Goal: Task Accomplishment & Management: Manage account settings

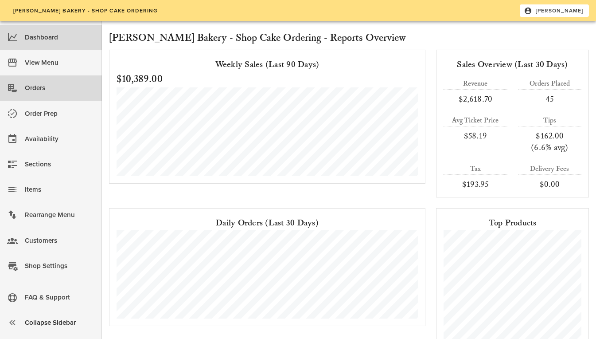
click at [29, 95] on div "Orders" at bounding box center [60, 88] width 70 height 15
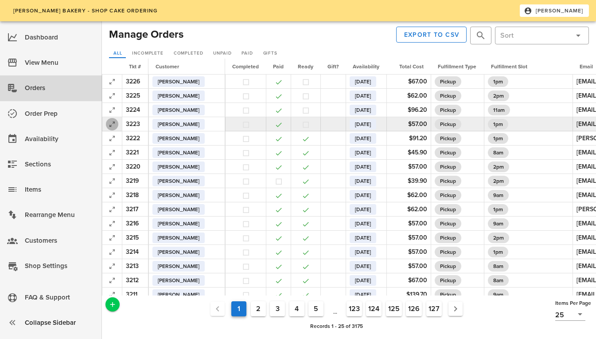
click at [109, 125] on icon "button" at bounding box center [112, 124] width 11 height 11
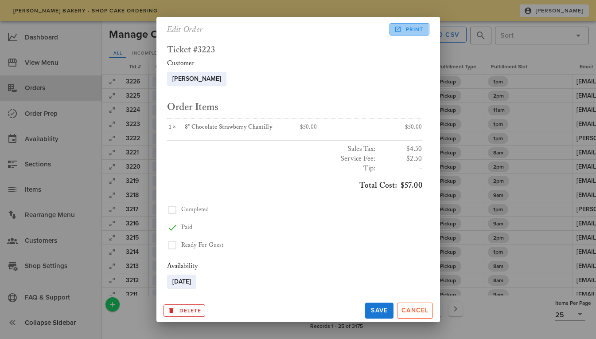
click at [407, 27] on span "Print" at bounding box center [409, 29] width 27 height 8
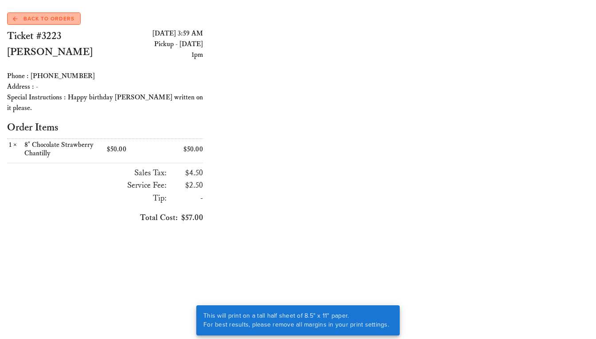
click at [44, 19] on span "Back to Orders" at bounding box center [44, 19] width 62 height 8
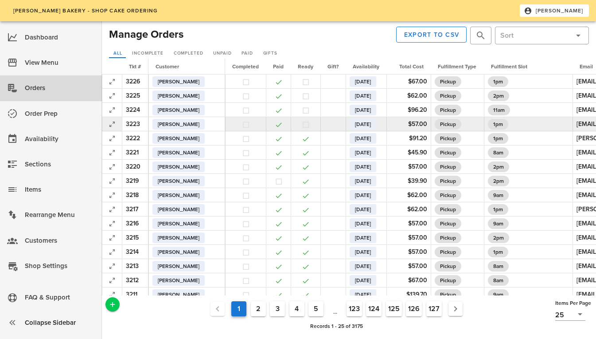
click at [302, 126] on button "button" at bounding box center [306, 125] width 8 height 8
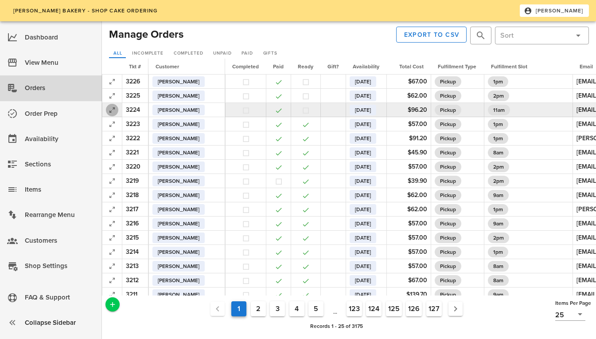
click at [110, 111] on icon "button" at bounding box center [112, 110] width 11 height 11
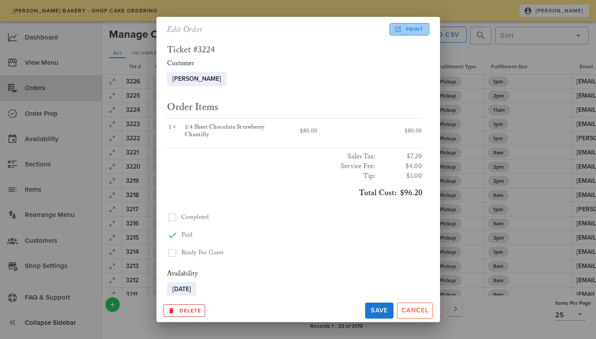
click at [402, 29] on span "Print" at bounding box center [409, 29] width 27 height 8
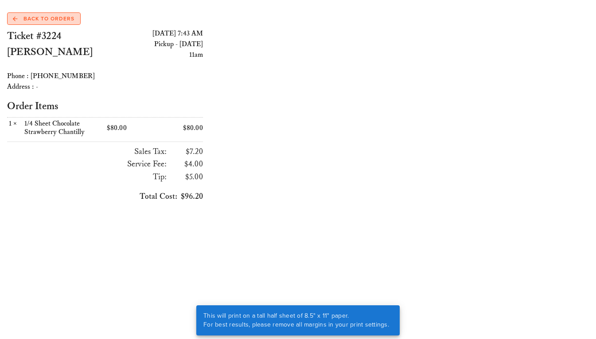
click at [41, 18] on span "Back to Orders" at bounding box center [44, 19] width 62 height 8
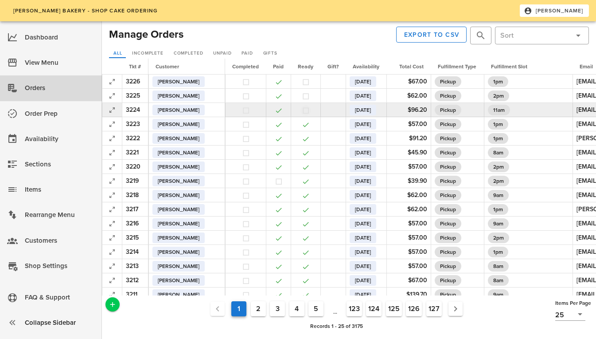
click at [302, 111] on button "button" at bounding box center [306, 110] width 8 height 8
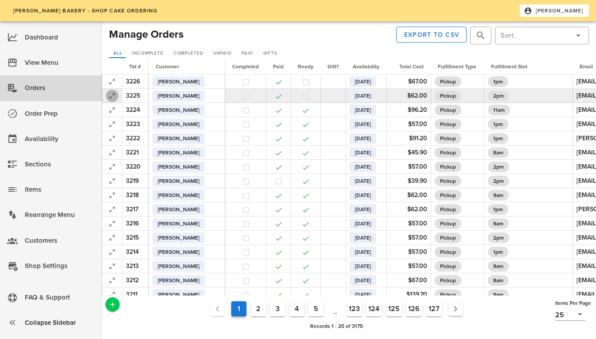
click at [113, 100] on icon "button" at bounding box center [112, 95] width 11 height 11
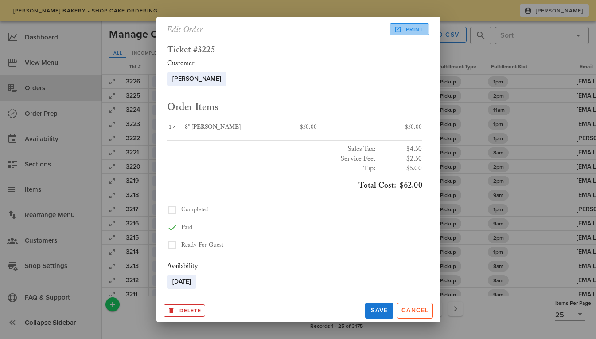
click at [416, 28] on span "Print" at bounding box center [409, 29] width 27 height 8
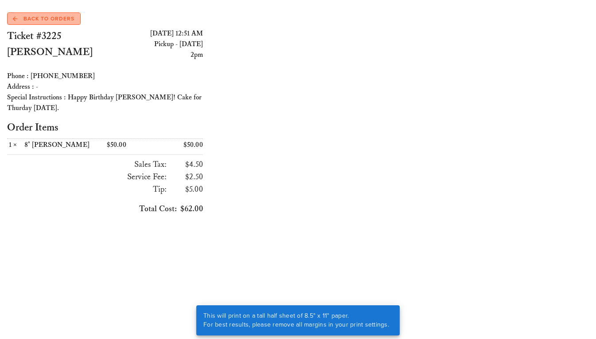
click at [30, 16] on span "Back to Orders" at bounding box center [44, 19] width 62 height 8
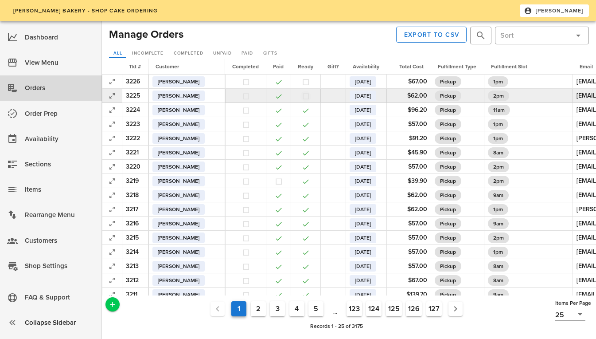
click at [302, 98] on button "button" at bounding box center [306, 96] width 8 height 8
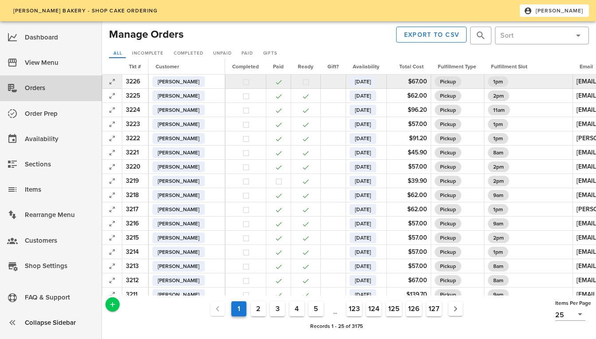
click at [105, 84] on td at bounding box center [112, 81] width 20 height 14
click at [109, 84] on icon "button" at bounding box center [112, 81] width 11 height 11
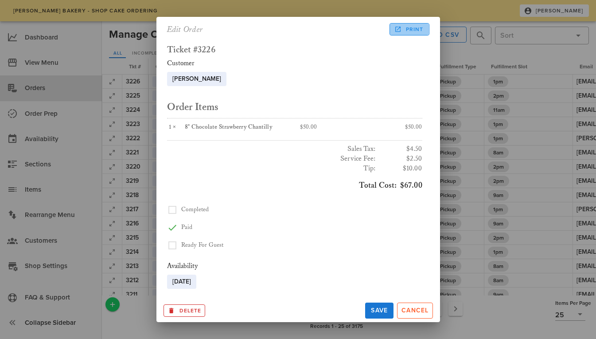
click at [411, 29] on span "Print" at bounding box center [409, 29] width 27 height 8
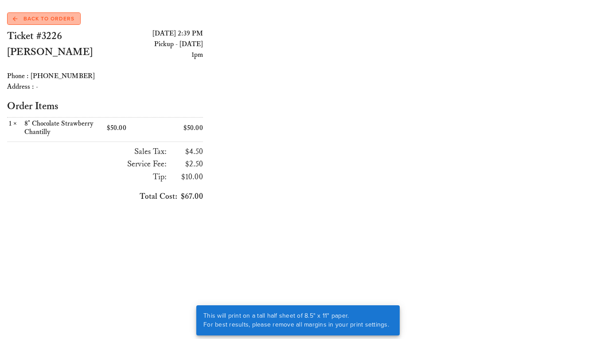
click at [57, 16] on span "Back to Orders" at bounding box center [44, 19] width 62 height 8
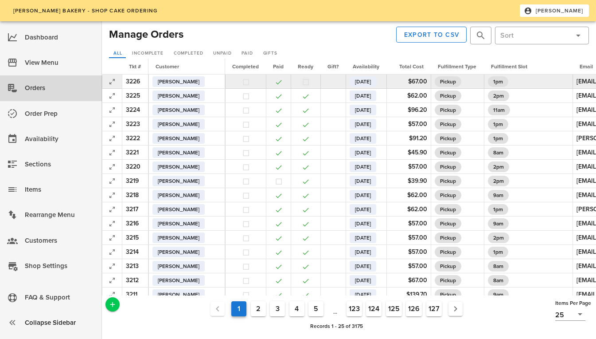
click at [302, 82] on button "button" at bounding box center [306, 82] width 8 height 8
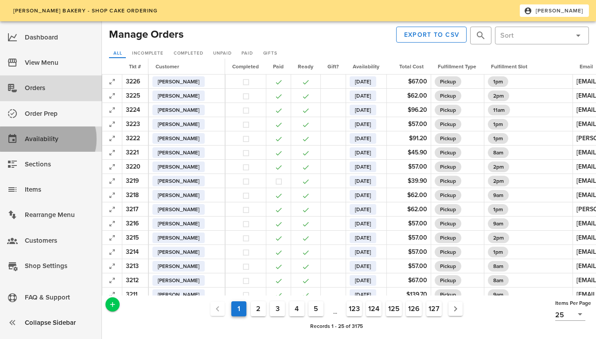
click at [51, 137] on div "Availability" at bounding box center [60, 139] width 70 height 15
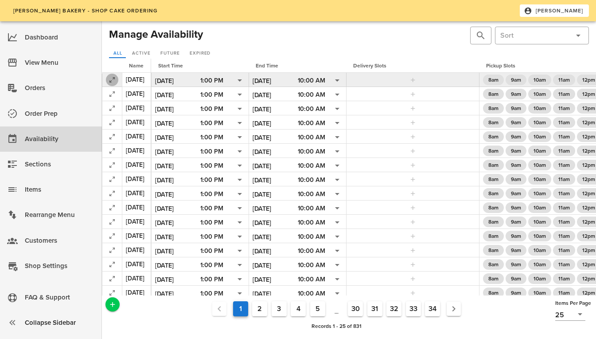
click at [114, 75] on icon "button" at bounding box center [112, 79] width 11 height 11
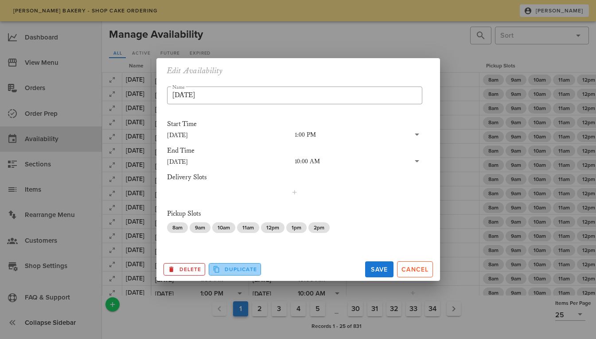
click at [235, 267] on span "Duplicate" at bounding box center [235, 269] width 44 height 8
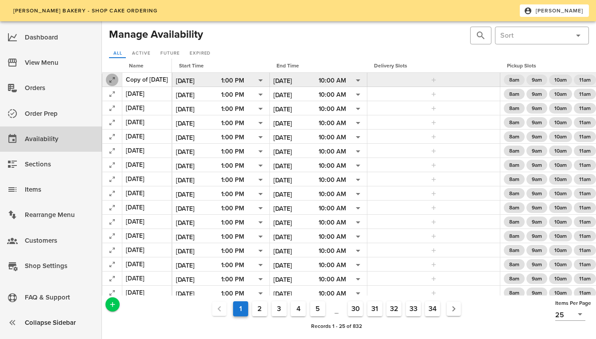
click at [111, 75] on icon "button" at bounding box center [112, 79] width 11 height 11
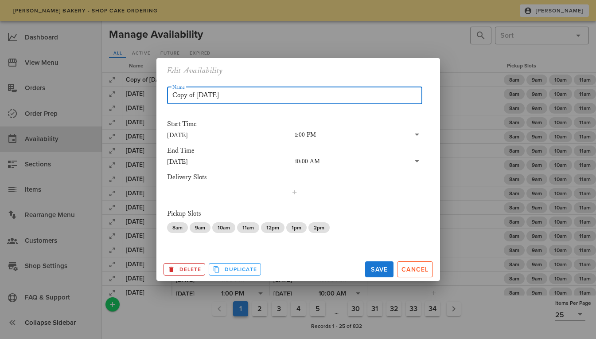
click at [241, 99] on input "Copy of [DATE]" at bounding box center [294, 95] width 245 height 14
type input "[DATE]"
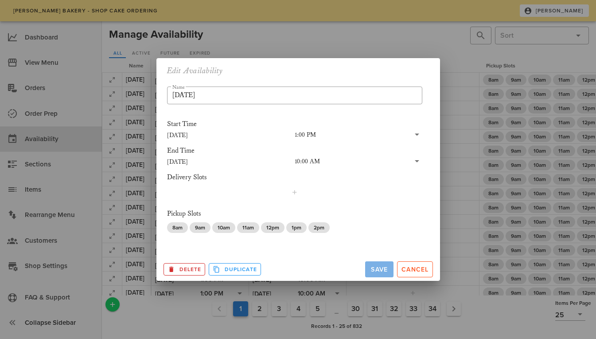
click at [382, 270] on span "Save" at bounding box center [379, 270] width 21 height 8
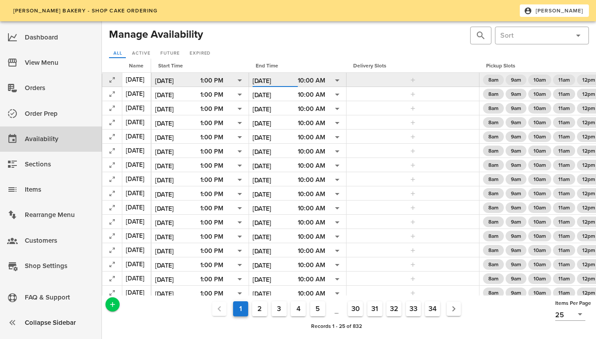
click at [283, 79] on input "[DATE]" at bounding box center [275, 81] width 45 height 12
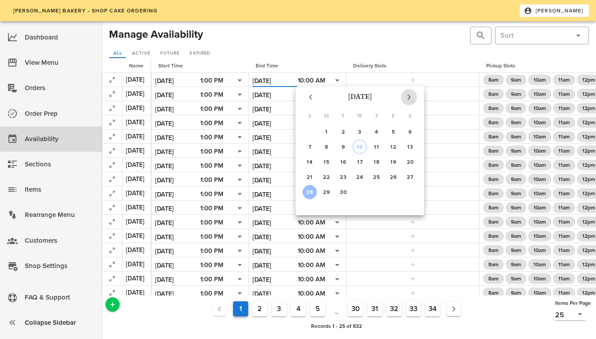
click at [411, 95] on icon "Next month" at bounding box center [409, 97] width 11 height 11
click at [310, 97] on icon "Previous month" at bounding box center [310, 97] width 11 height 11
click at [343, 192] on div "30" at bounding box center [343, 192] width 14 height 6
type input "[DATE]"
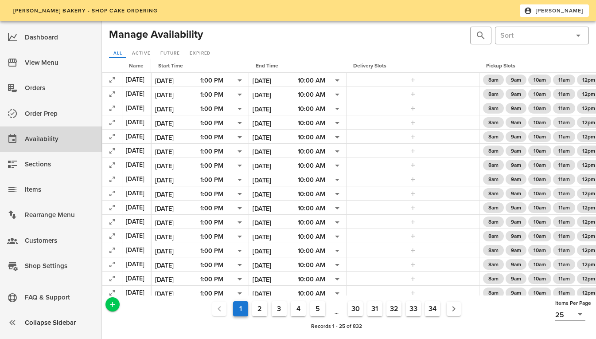
click at [230, 42] on div at bounding box center [277, 35] width 145 height 21
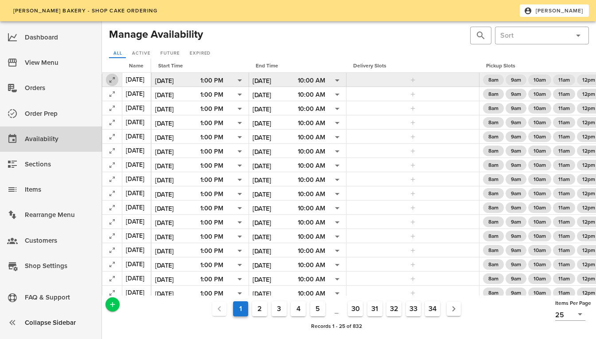
click at [116, 78] on icon "button" at bounding box center [112, 79] width 11 height 11
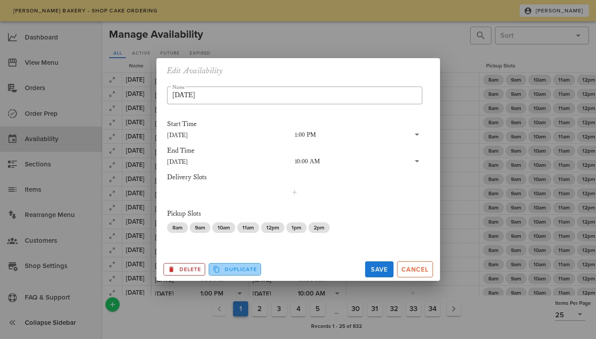
click at [226, 266] on span "Duplicate" at bounding box center [235, 269] width 44 height 8
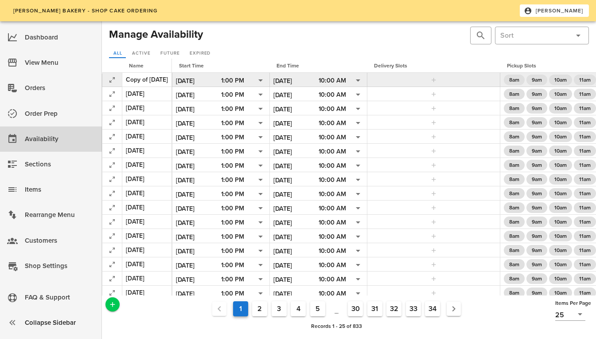
click at [157, 84] on div "Copy of [DATE]" at bounding box center [147, 79] width 42 height 9
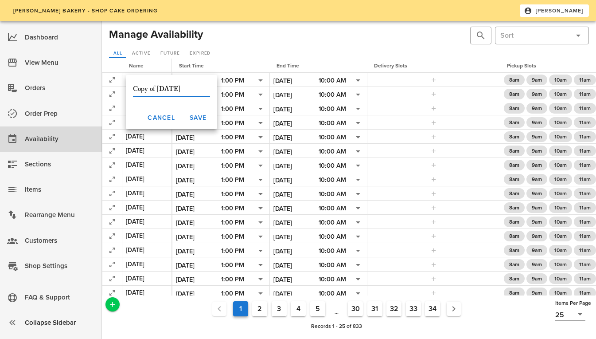
click at [157, 89] on input "Copy of [DATE]" at bounding box center [171, 89] width 77 height 14
type input "[DATE]"
click at [189, 117] on span "Save" at bounding box center [197, 118] width 17 height 8
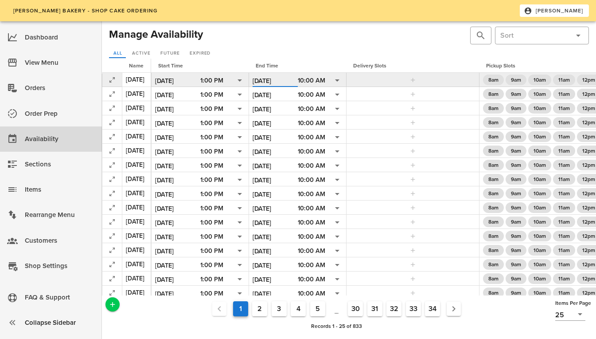
click at [289, 80] on input "[DATE]" at bounding box center [275, 81] width 45 height 12
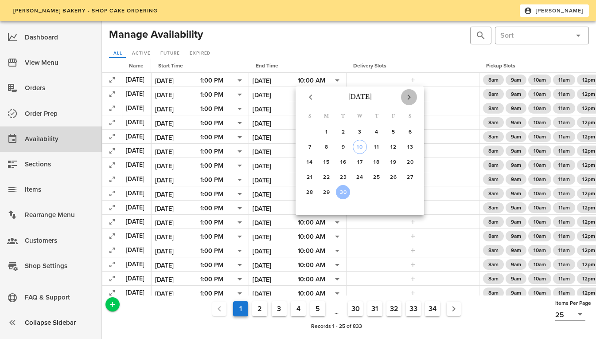
click at [410, 95] on icon "Next month" at bounding box center [409, 97] width 11 height 11
click at [380, 130] on div "2" at bounding box center [377, 132] width 14 height 6
type input "[DATE]"
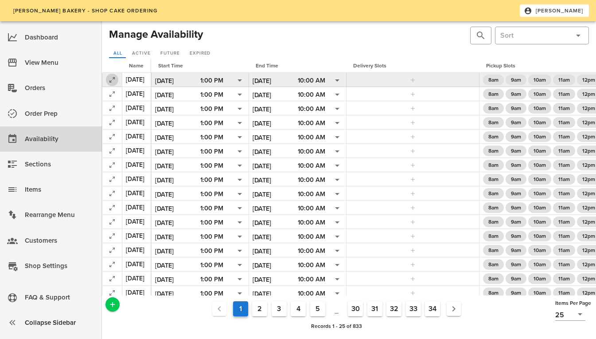
click at [112, 76] on icon "button" at bounding box center [112, 79] width 11 height 11
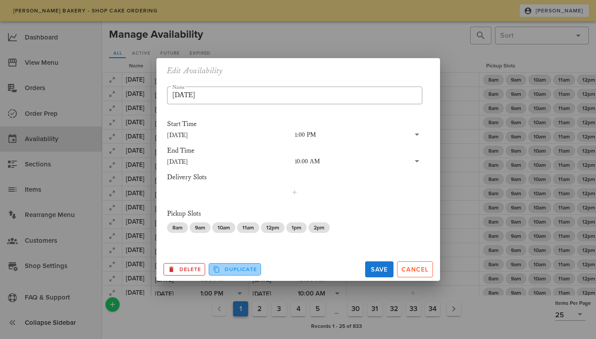
click at [227, 264] on button "Duplicate" at bounding box center [235, 269] width 52 height 12
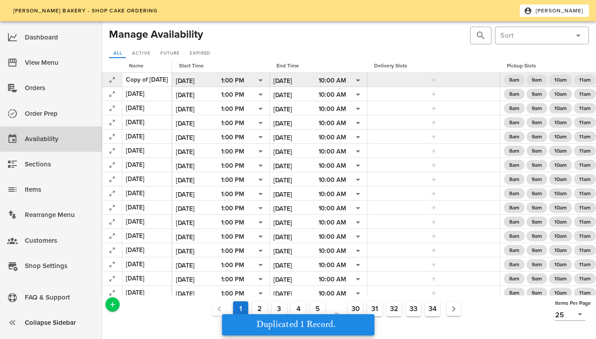
click at [166, 82] on div "Copy of [DATE]" at bounding box center [147, 79] width 42 height 9
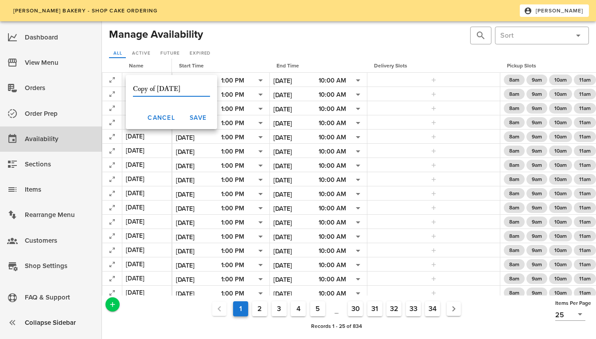
click at [157, 89] on input "Copy of [DATE]" at bounding box center [171, 89] width 77 height 14
type input "[DATE]"
click at [189, 116] on span "Save" at bounding box center [197, 118] width 17 height 8
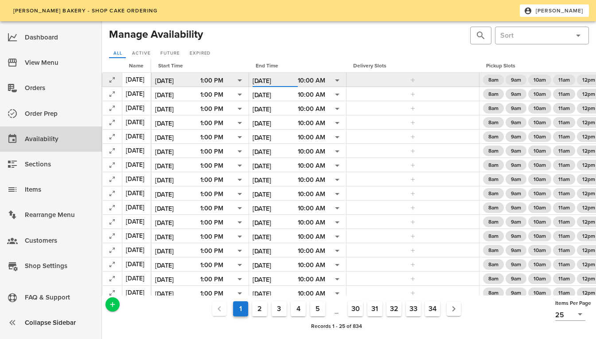
click at [291, 82] on input "[DATE]" at bounding box center [275, 81] width 45 height 12
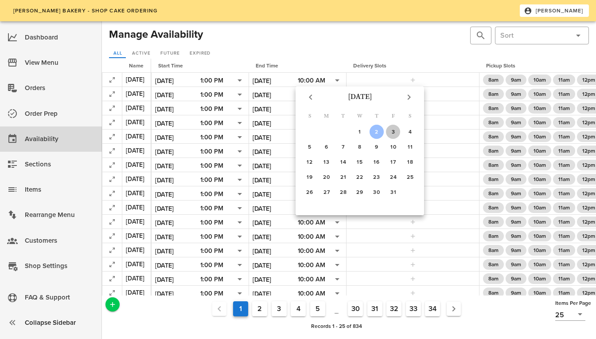
click at [390, 132] on div "3" at bounding box center [393, 132] width 14 height 6
type input "[DATE]"
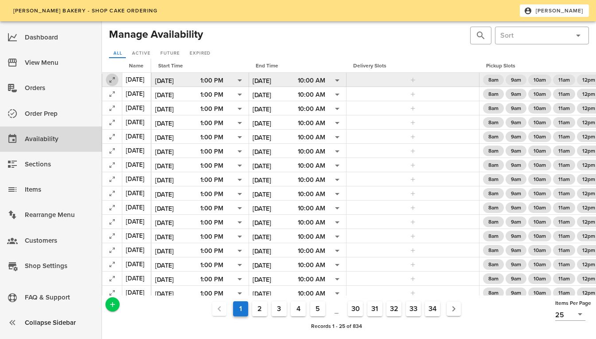
click at [109, 76] on icon "button" at bounding box center [112, 79] width 11 height 11
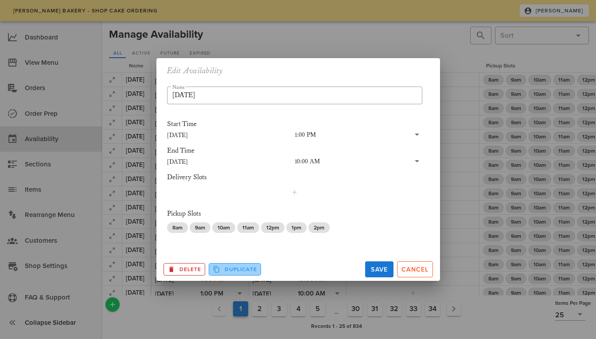
click at [225, 263] on button "Duplicate" at bounding box center [235, 269] width 52 height 12
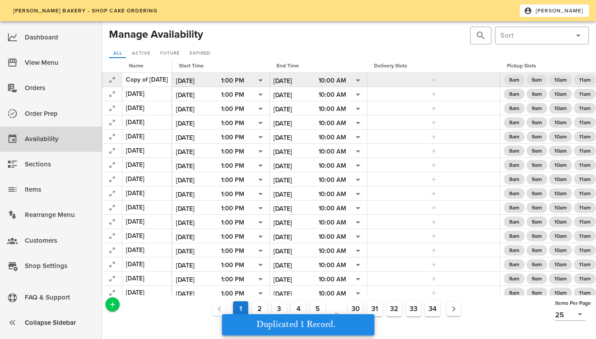
click at [164, 80] on div "Copy of [DATE]" at bounding box center [147, 79] width 42 height 9
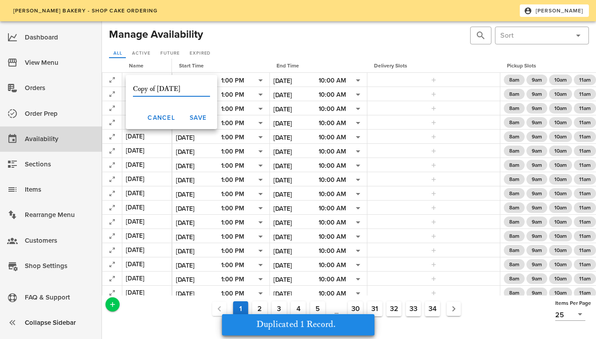
click at [186, 89] on input "Copy of [DATE]" at bounding box center [171, 89] width 77 height 14
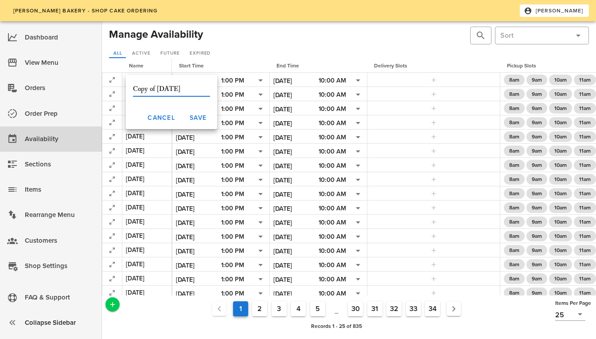
click at [157, 86] on input "Copy of [DATE]" at bounding box center [171, 89] width 77 height 14
type input "[DATE]"
click at [192, 114] on span "Save" at bounding box center [197, 118] width 17 height 8
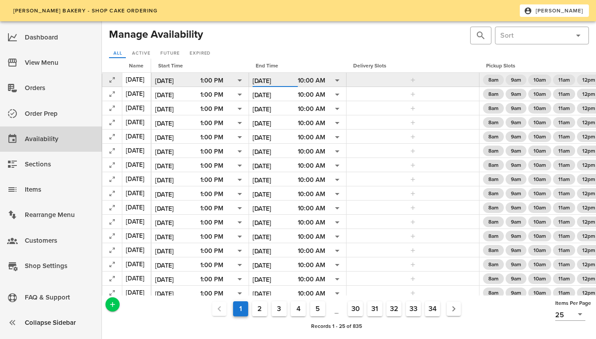
click at [292, 76] on input "[DATE]" at bounding box center [275, 81] width 45 height 12
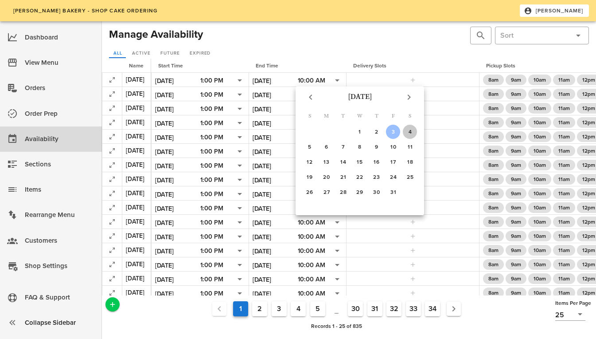
click at [406, 129] on div "4" at bounding box center [410, 132] width 14 height 6
type input "[DATE]"
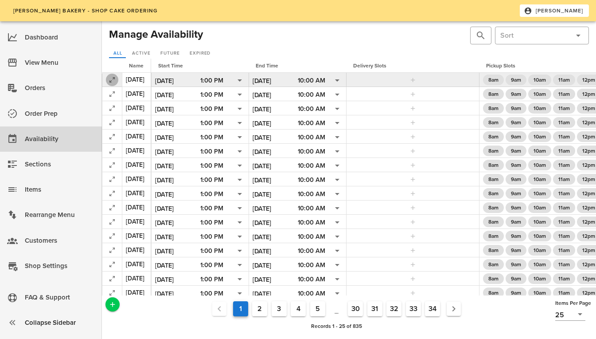
click at [113, 78] on icon "button" at bounding box center [112, 79] width 11 height 11
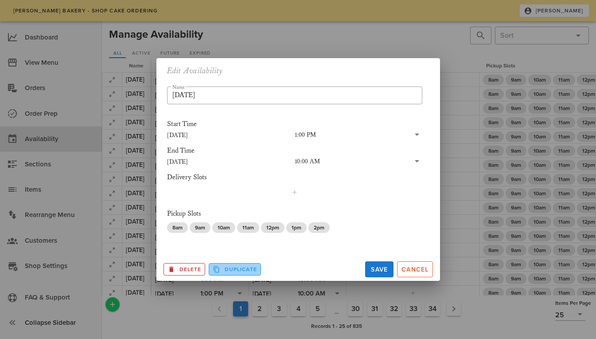
click at [230, 269] on span "Duplicate" at bounding box center [235, 269] width 44 height 8
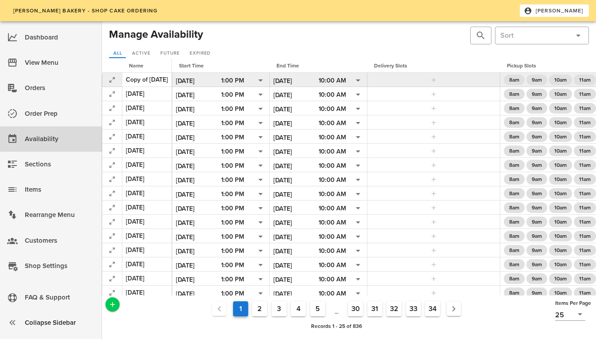
click at [168, 80] on div "Copy of [DATE]" at bounding box center [147, 79] width 42 height 9
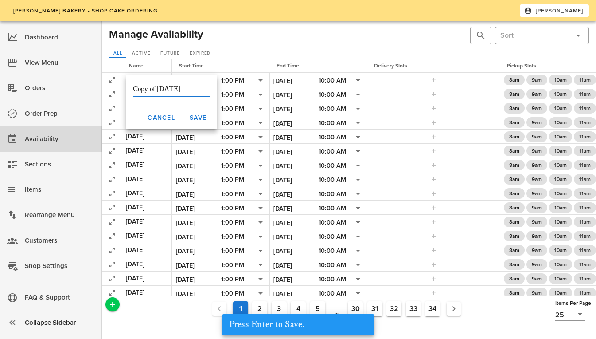
click at [184, 89] on input "Copy of [DATE]" at bounding box center [171, 89] width 77 height 14
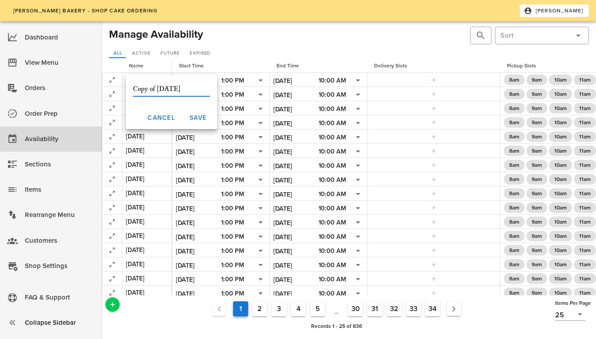
click at [155, 87] on input "Copy of [DATE]" at bounding box center [171, 89] width 77 height 14
click at [165, 94] on input "Copy of [DATE]" at bounding box center [171, 89] width 77 height 14
click at [157, 90] on input "Copy of [DATE]" at bounding box center [171, 89] width 77 height 14
type input "[DATE]"
click at [189, 119] on span "Save" at bounding box center [197, 118] width 17 height 8
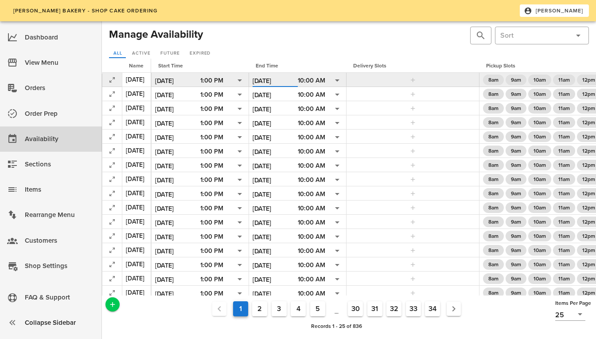
click at [289, 78] on input "[DATE]" at bounding box center [275, 81] width 45 height 12
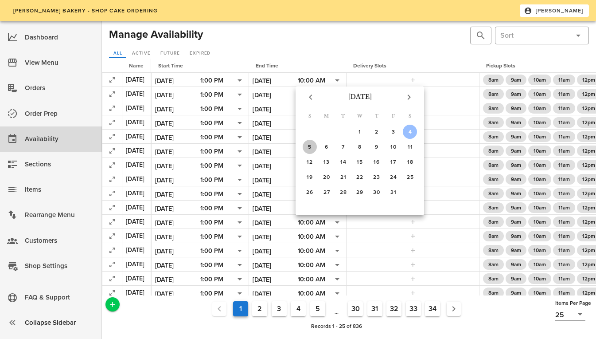
click at [307, 147] on div "5" at bounding box center [310, 147] width 14 height 6
type input "[DATE]"
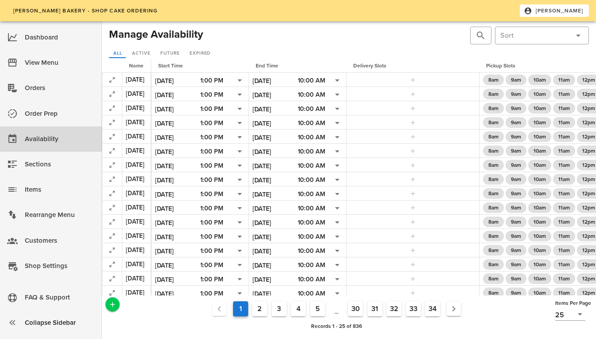
click at [245, 37] on div at bounding box center [277, 35] width 145 height 21
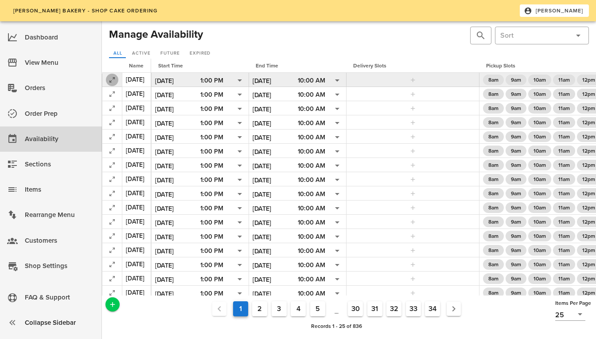
click at [111, 78] on icon "button" at bounding box center [112, 79] width 11 height 11
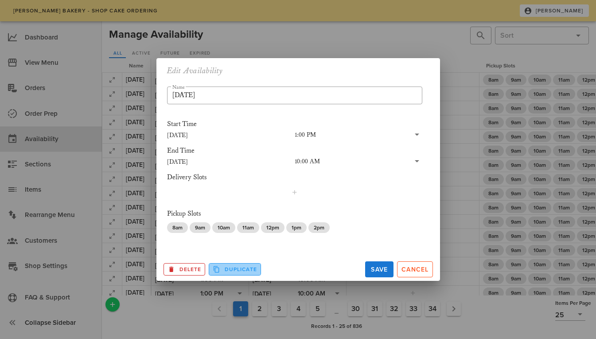
click at [239, 266] on span "Duplicate" at bounding box center [235, 269] width 44 height 8
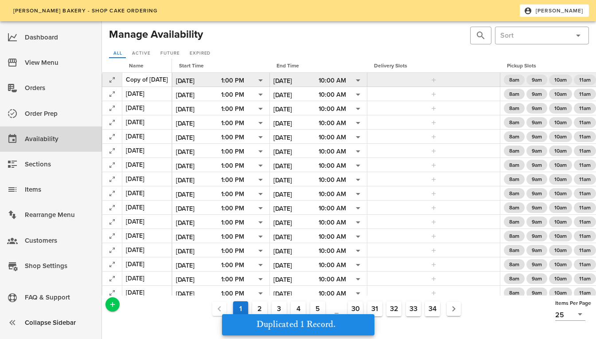
click at [167, 78] on div "Copy of [DATE]" at bounding box center [147, 79] width 42 height 9
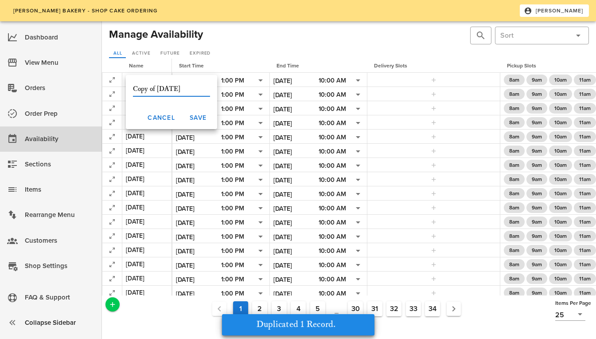
click at [184, 89] on input "Copy of [DATE]" at bounding box center [171, 89] width 77 height 14
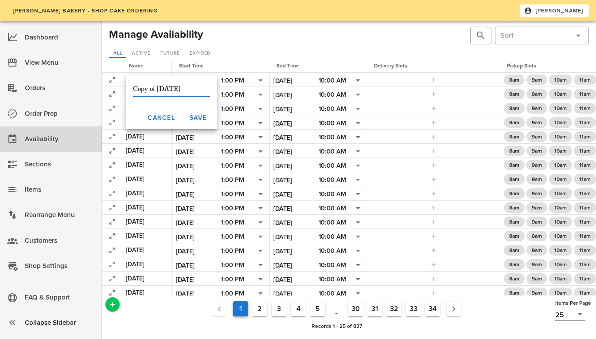
click at [156, 88] on input "Copy of [DATE]" at bounding box center [171, 89] width 77 height 14
type input "[DATE]"
click at [192, 117] on span "Save" at bounding box center [197, 118] width 17 height 8
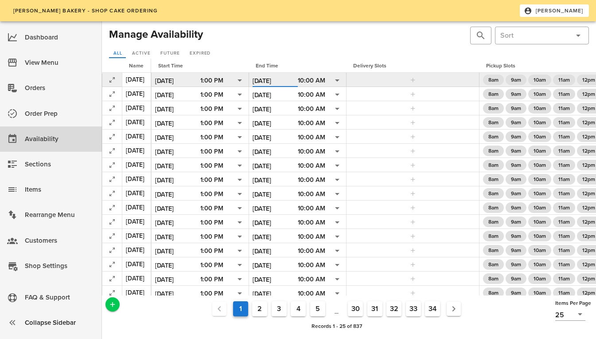
click at [289, 80] on input "[DATE]" at bounding box center [275, 81] width 45 height 12
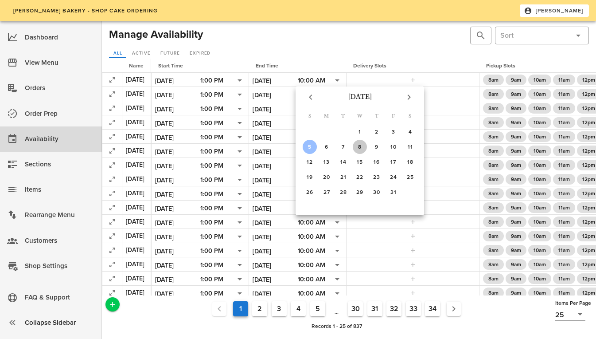
click at [358, 143] on button "8" at bounding box center [360, 147] width 14 height 14
type input "[DATE]"
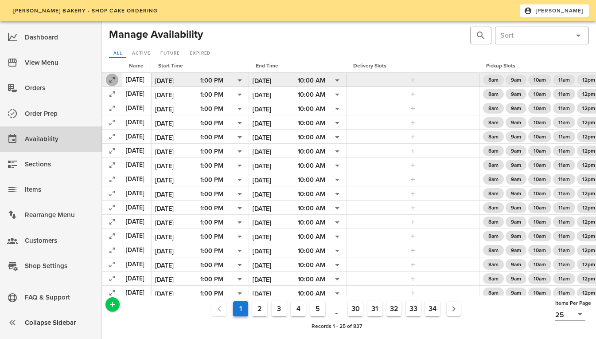
click at [116, 77] on icon "button" at bounding box center [112, 79] width 11 height 11
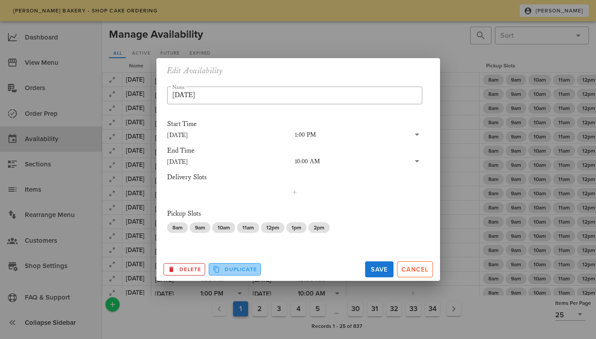
click at [236, 267] on span "Duplicate" at bounding box center [235, 269] width 44 height 8
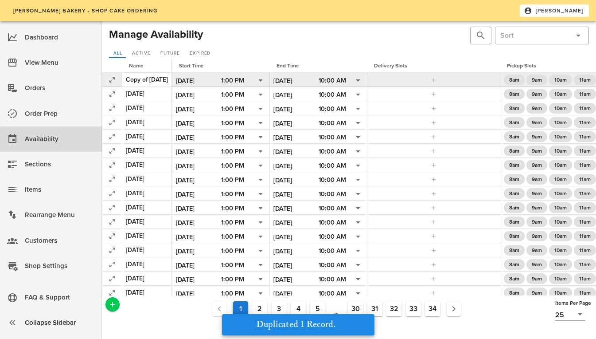
click at [153, 76] on div "Copy of [DATE]" at bounding box center [147, 79] width 42 height 9
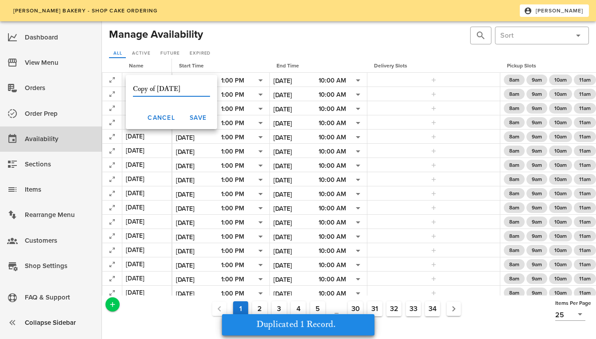
click at [158, 87] on input "Copy of [DATE]" at bounding box center [171, 89] width 77 height 14
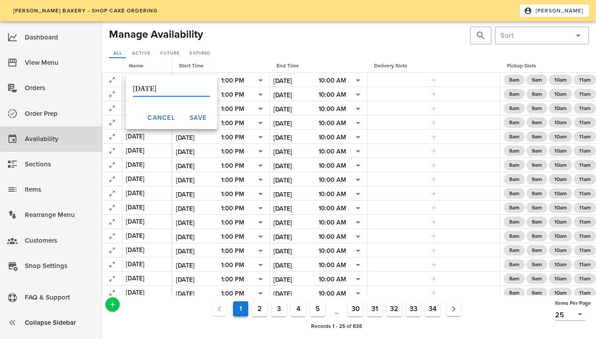
click at [160, 89] on input "[DATE]" at bounding box center [171, 89] width 77 height 14
type input "[DATE]"
click at [189, 121] on span "Save" at bounding box center [197, 118] width 17 height 8
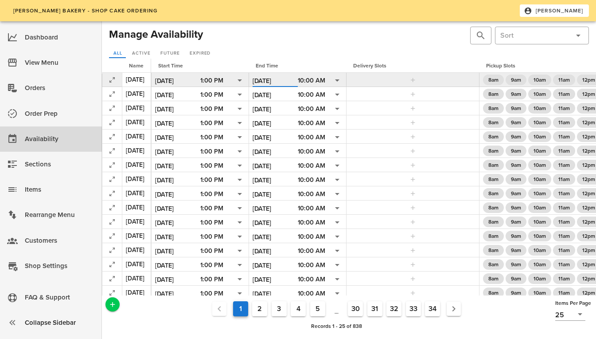
click at [286, 81] on input "[DATE]" at bounding box center [275, 81] width 45 height 12
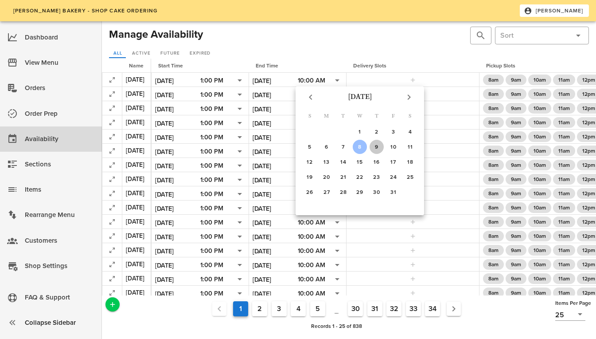
click at [375, 150] on div "9" at bounding box center [377, 147] width 14 height 6
type input "[DATE]"
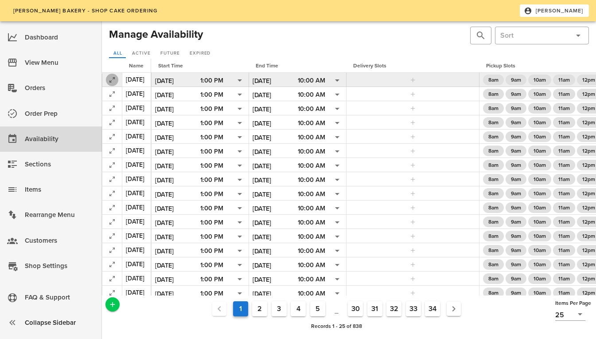
click at [116, 80] on icon "button" at bounding box center [112, 79] width 11 height 11
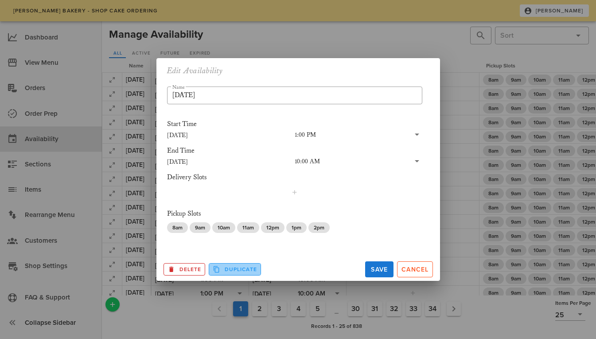
click at [221, 266] on span "Duplicate" at bounding box center [235, 269] width 44 height 8
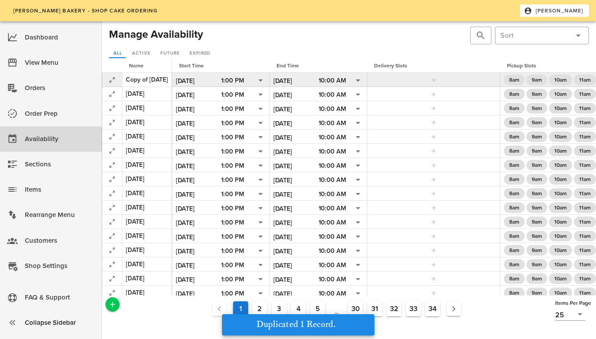
click at [147, 77] on div "Copy of [DATE]" at bounding box center [147, 79] width 42 height 9
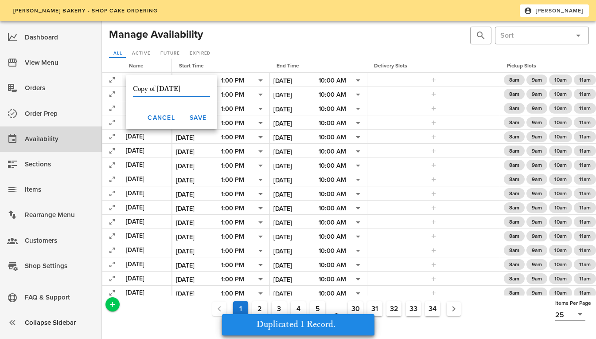
click at [188, 87] on input "Copy of [DATE]" at bounding box center [171, 89] width 77 height 14
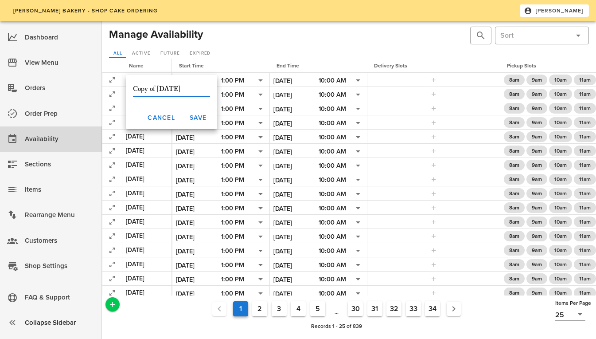
click at [159, 89] on input "Copy of [DATE]" at bounding box center [171, 89] width 77 height 14
type input "[DATE]"
click at [186, 121] on button "Save" at bounding box center [197, 118] width 31 height 16
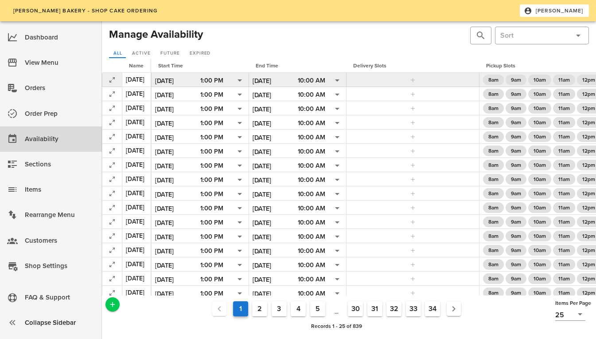
click at [284, 80] on input "[DATE]" at bounding box center [275, 81] width 45 height 12
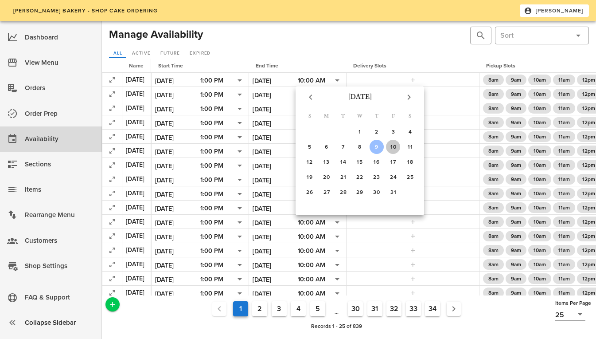
click at [396, 145] on div "10" at bounding box center [393, 147] width 14 height 6
type input "[DATE]"
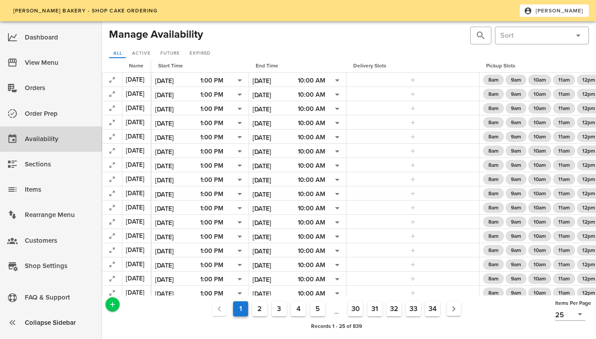
click at [251, 44] on div at bounding box center [277, 35] width 145 height 21
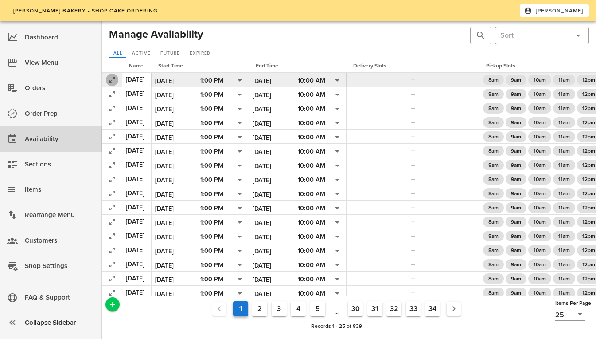
click at [110, 76] on icon "button" at bounding box center [112, 79] width 11 height 11
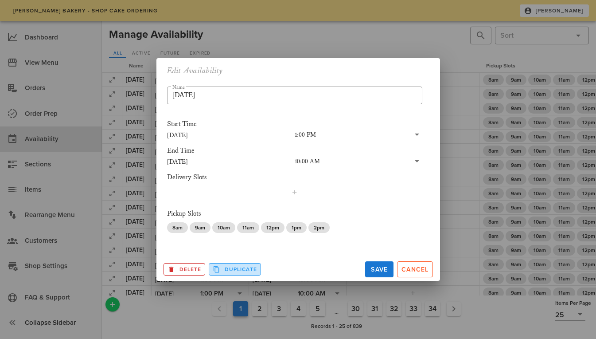
click at [223, 268] on span "Duplicate" at bounding box center [235, 269] width 44 height 8
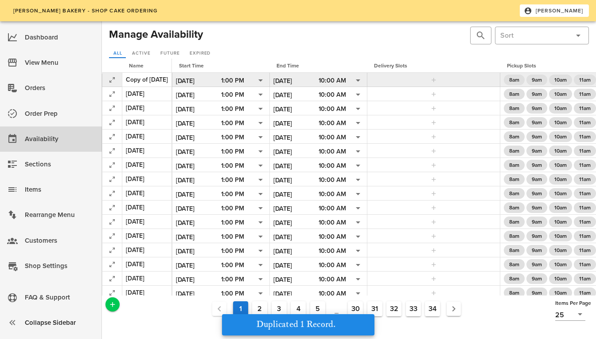
click at [141, 80] on div "Copy of [DATE]" at bounding box center [147, 79] width 42 height 9
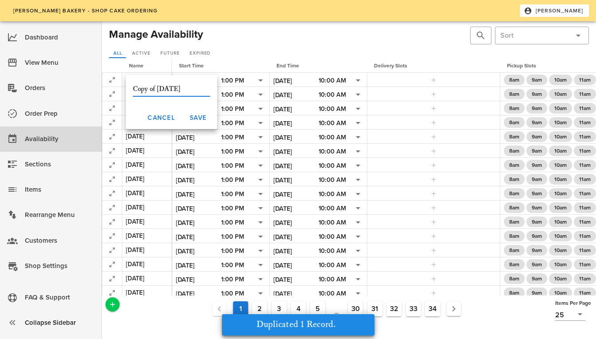
click at [158, 90] on input "Copy of [DATE]" at bounding box center [171, 89] width 77 height 14
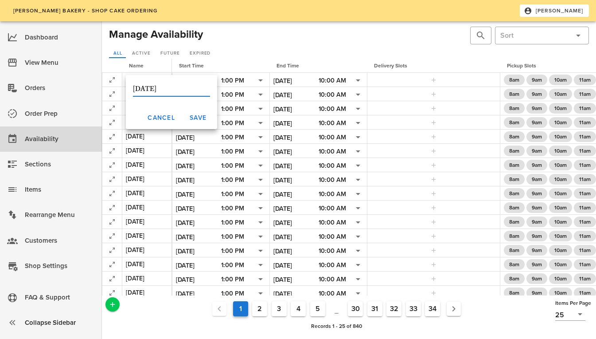
click at [163, 88] on input "[DATE]" at bounding box center [171, 89] width 77 height 14
type input "[DATE]"
click at [189, 121] on span "Save" at bounding box center [197, 118] width 17 height 8
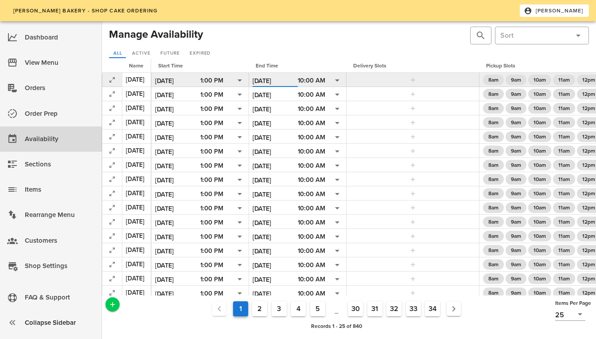
click at [295, 80] on input "[DATE]" at bounding box center [275, 81] width 45 height 12
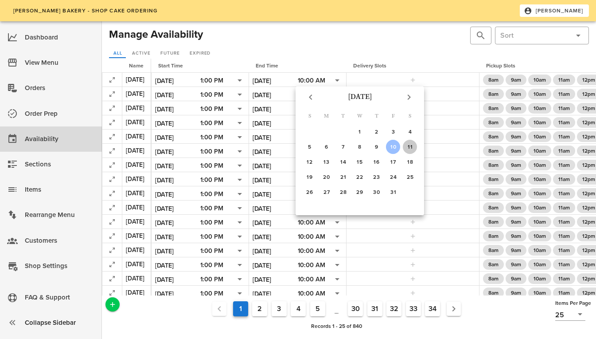
click at [408, 145] on div "11" at bounding box center [410, 147] width 14 height 6
type input "[DATE]"
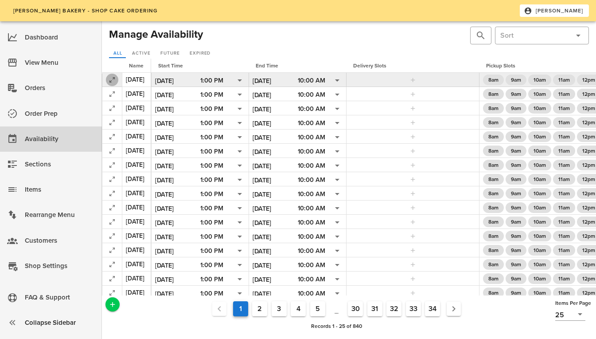
click at [113, 81] on icon "button" at bounding box center [112, 79] width 11 height 11
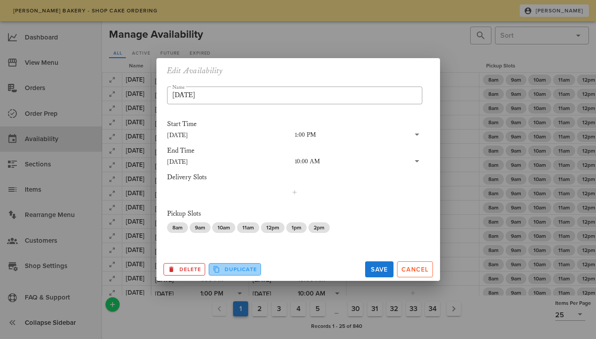
click at [219, 268] on icon "Duplicate Record" at bounding box center [217, 269] width 8 height 8
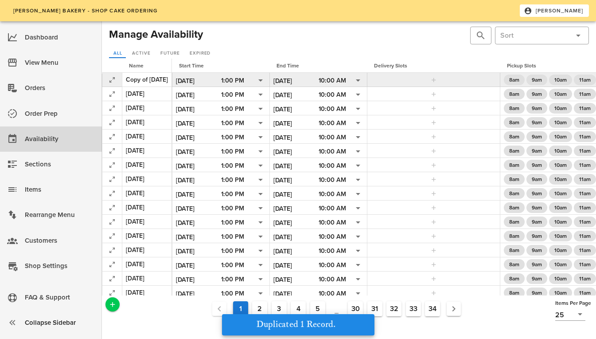
click at [145, 78] on div "Copy of [DATE]" at bounding box center [147, 79] width 42 height 9
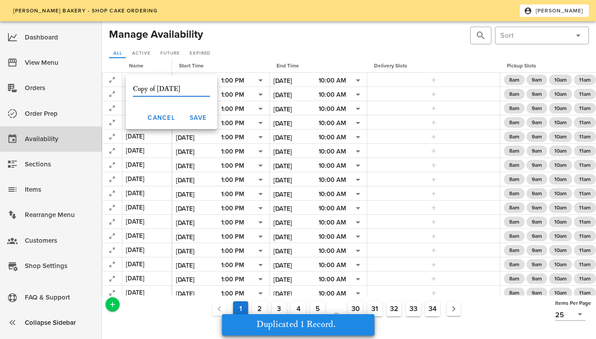
click at [187, 89] on input "Copy of [DATE]" at bounding box center [171, 89] width 77 height 14
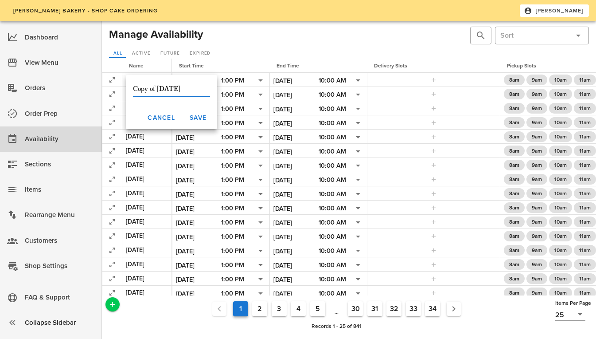
click at [158, 90] on input "Copy of [DATE]" at bounding box center [171, 89] width 77 height 14
type input "[DATE]"
click at [182, 113] on button "Save" at bounding box center [197, 118] width 31 height 16
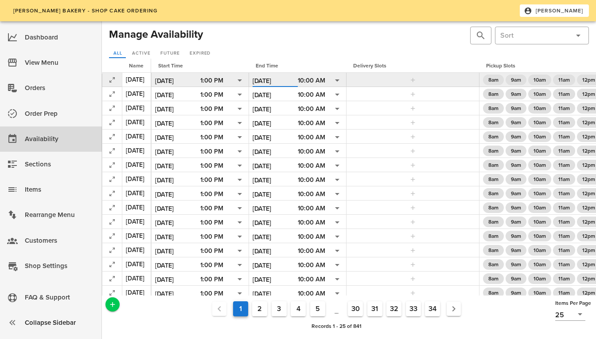
click at [285, 79] on input "[DATE]" at bounding box center [275, 81] width 45 height 12
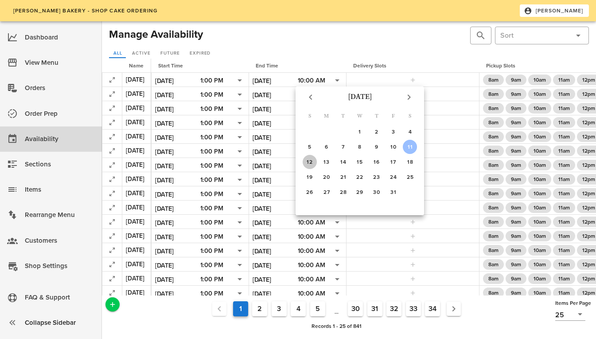
click at [309, 161] on div "12" at bounding box center [310, 162] width 14 height 6
type input "[DATE]"
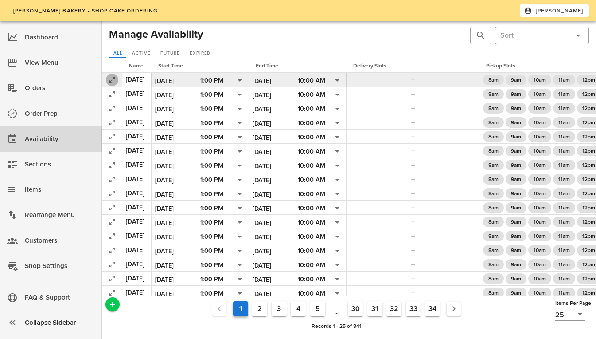
click at [113, 80] on icon "button" at bounding box center [112, 79] width 11 height 11
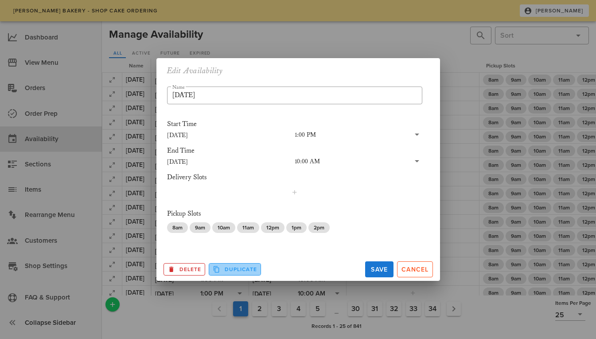
click at [245, 270] on span "Duplicate" at bounding box center [235, 269] width 44 height 8
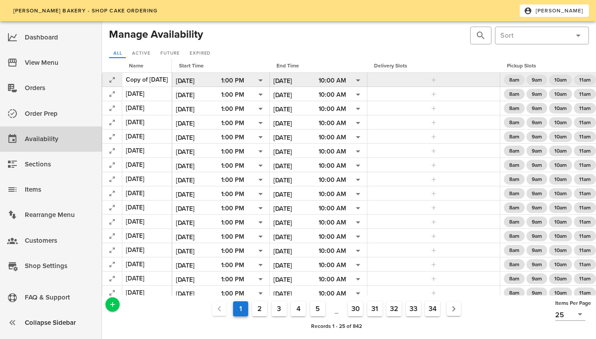
click at [158, 79] on div "Copy of [DATE]" at bounding box center [147, 79] width 42 height 9
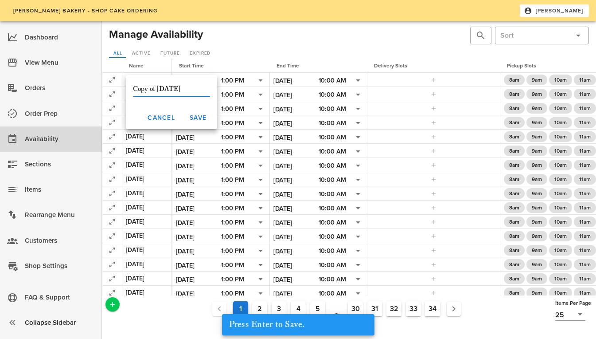
click at [186, 89] on input "Copy of [DATE]" at bounding box center [171, 89] width 77 height 14
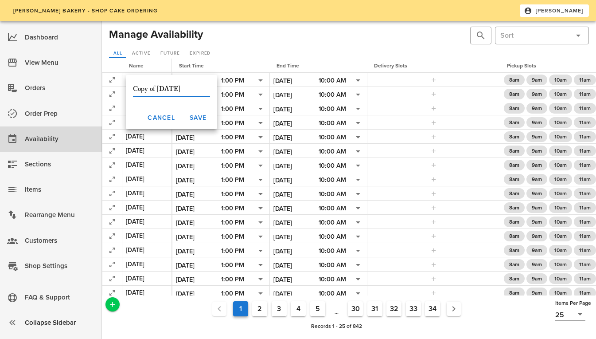
click at [159, 89] on input "Copy of [DATE]" at bounding box center [171, 89] width 77 height 14
type input "[DATE]"
click at [189, 118] on span "Save" at bounding box center [197, 118] width 17 height 8
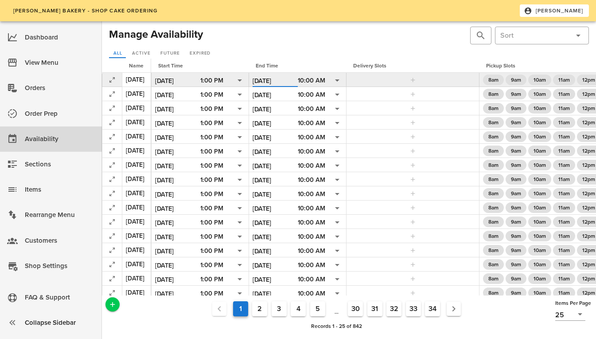
click at [294, 78] on input "[DATE]" at bounding box center [275, 81] width 45 height 12
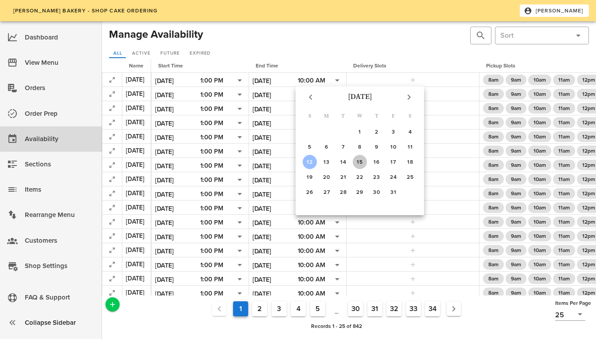
click at [361, 163] on div "15" at bounding box center [360, 162] width 14 height 6
type input "[DATE]"
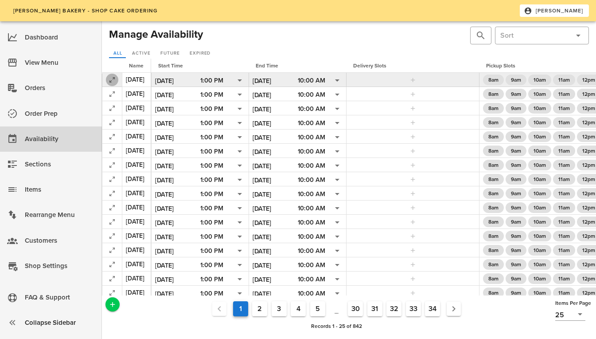
click at [111, 82] on icon "button" at bounding box center [112, 79] width 11 height 11
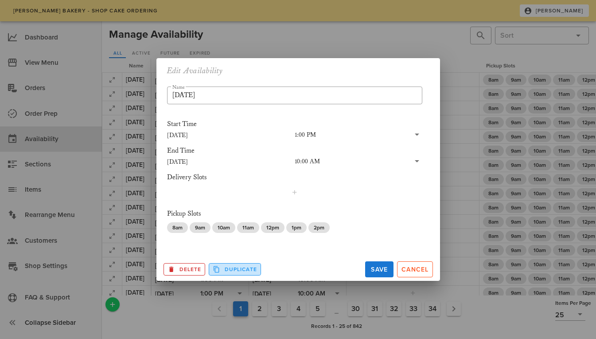
click at [225, 266] on span "Duplicate" at bounding box center [235, 269] width 44 height 8
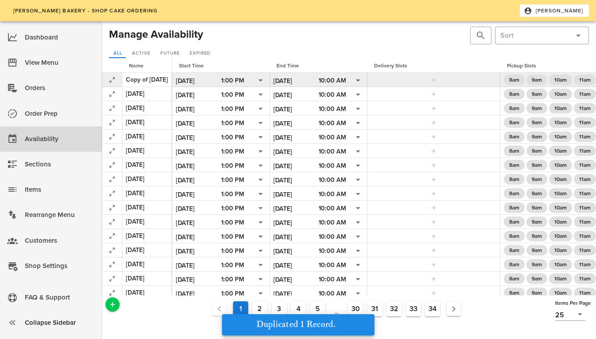
click at [148, 80] on div "Copy of [DATE]" at bounding box center [147, 79] width 42 height 9
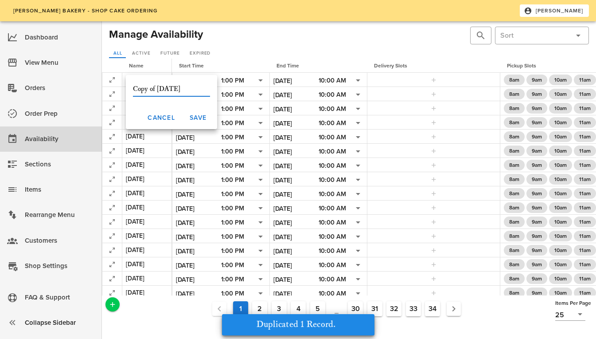
click at [187, 88] on input "Copy of [DATE]" at bounding box center [171, 89] width 77 height 14
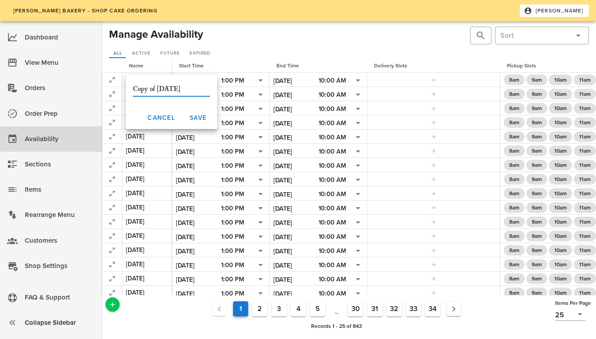
click at [157, 88] on input "Copy of [DATE]" at bounding box center [171, 89] width 77 height 14
type input "[DATE]"
click at [189, 115] on span "Save" at bounding box center [197, 118] width 17 height 8
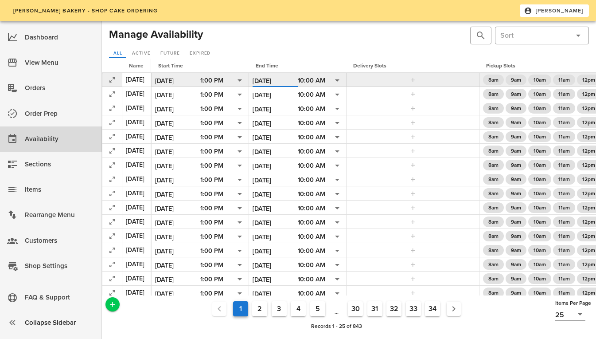
click at [296, 76] on input "[DATE]" at bounding box center [275, 81] width 45 height 12
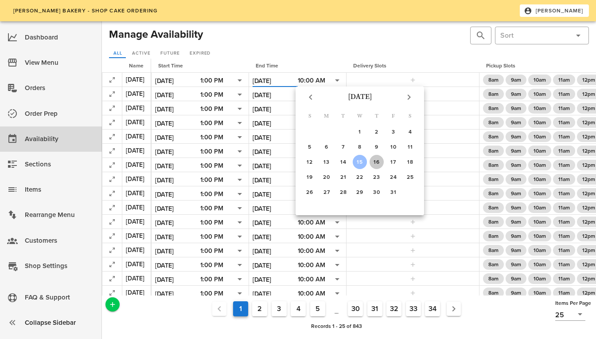
click at [379, 158] on button "16" at bounding box center [377, 162] width 14 height 14
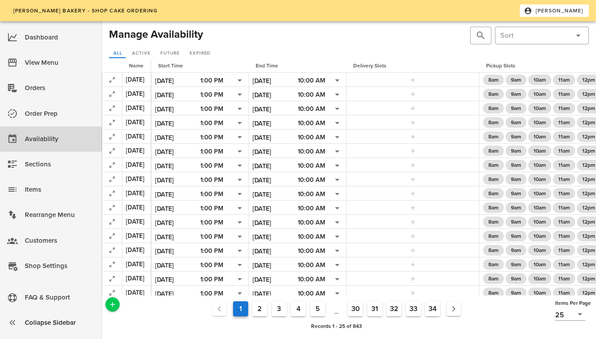
type input "[DATE]"
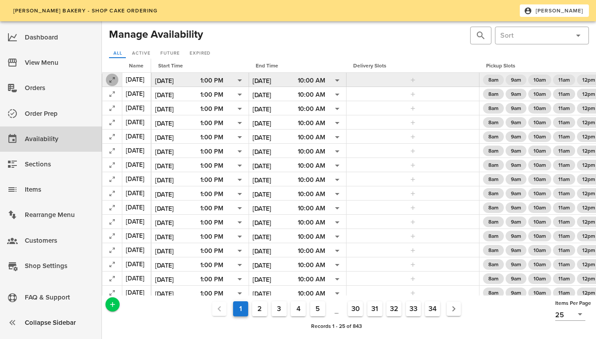
click at [112, 81] on icon "button" at bounding box center [112, 79] width 11 height 11
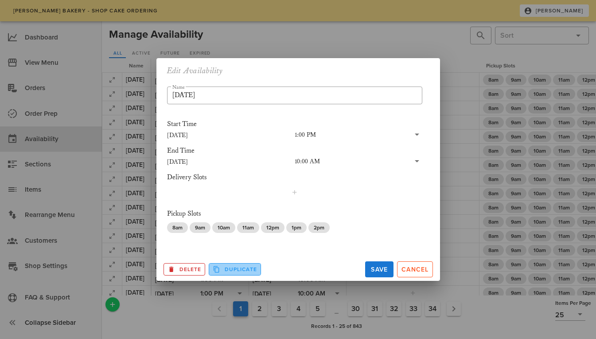
click at [240, 273] on span "Duplicate" at bounding box center [235, 269] width 44 height 8
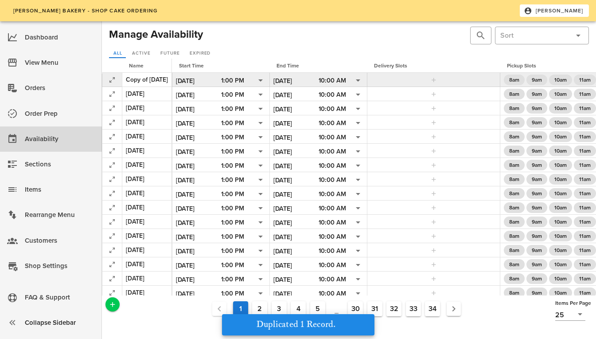
click at [148, 75] on div "Copy of [DATE]" at bounding box center [147, 79] width 42 height 9
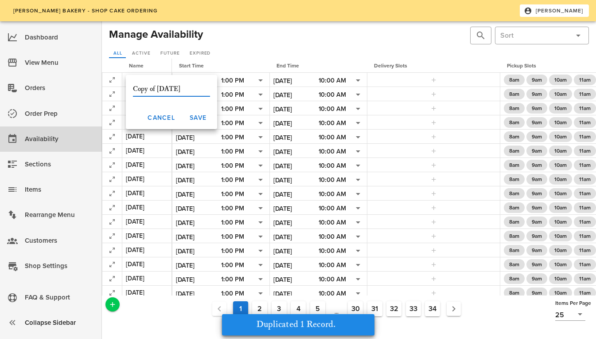
click at [188, 87] on input "Copy of [DATE]" at bounding box center [171, 89] width 77 height 14
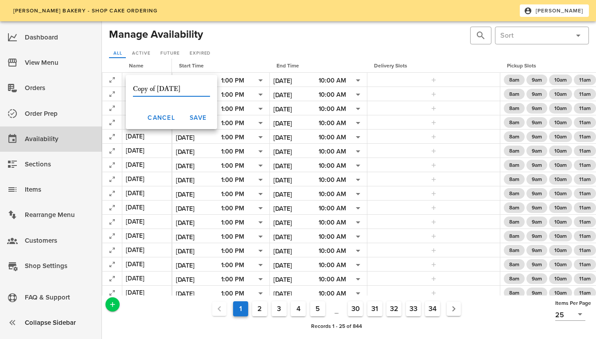
click at [159, 89] on input "Copy of [DATE]" at bounding box center [171, 89] width 77 height 14
type input "[DATE]"
click at [192, 114] on span "Save" at bounding box center [197, 118] width 17 height 8
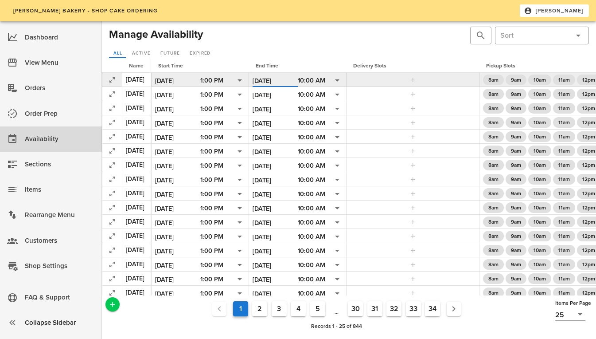
click at [286, 79] on input "[DATE]" at bounding box center [275, 81] width 45 height 12
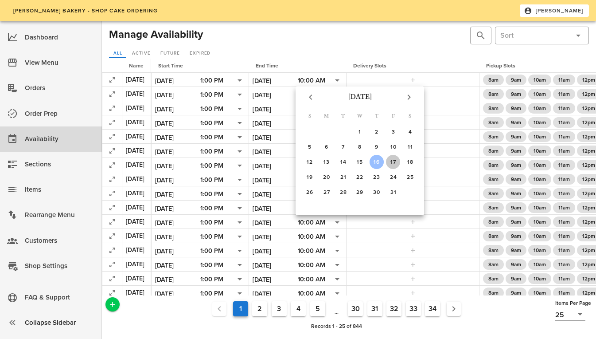
click at [395, 155] on button "17" at bounding box center [393, 162] width 14 height 14
type input "[DATE]"
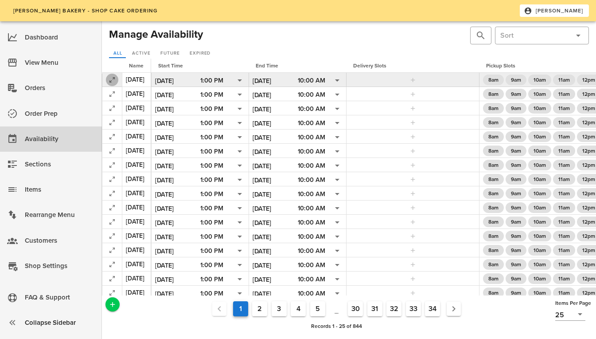
click at [108, 79] on icon "button" at bounding box center [112, 79] width 11 height 11
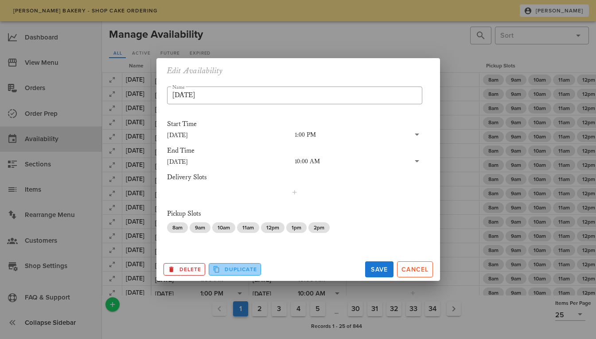
click at [230, 269] on span "Duplicate" at bounding box center [235, 269] width 44 height 8
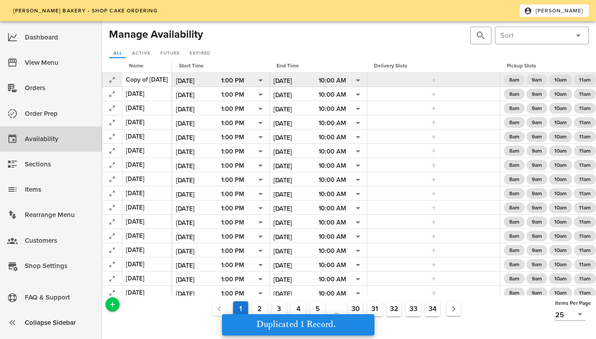
click at [150, 78] on div "Copy of [DATE]" at bounding box center [147, 79] width 42 height 9
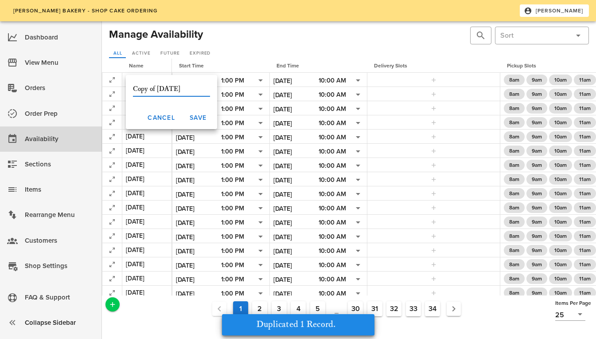
click at [187, 90] on input "Copy of [DATE]" at bounding box center [171, 89] width 77 height 14
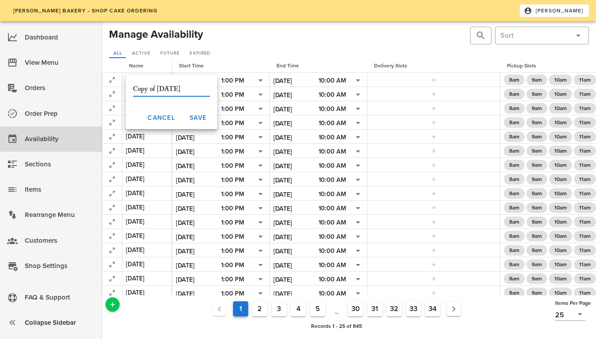
click at [157, 89] on input "Copy of [DATE]" at bounding box center [171, 89] width 77 height 14
type input "[DATE]"
click at [189, 118] on span "Save" at bounding box center [197, 118] width 17 height 8
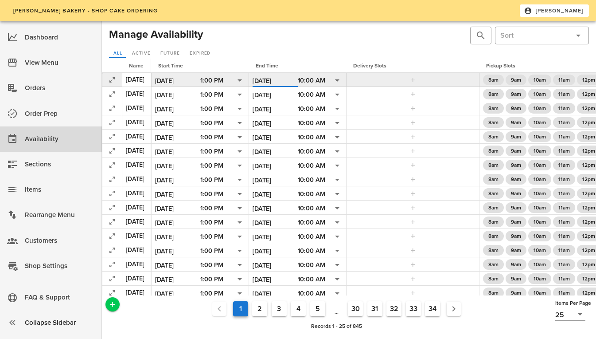
click at [296, 75] on input "[DATE]" at bounding box center [275, 81] width 45 height 12
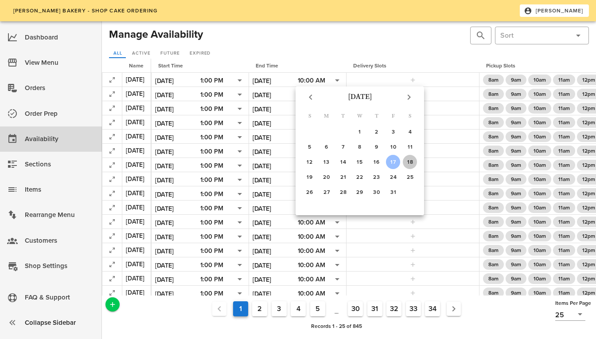
click at [408, 159] on div "18" at bounding box center [410, 162] width 14 height 6
type input "[DATE]"
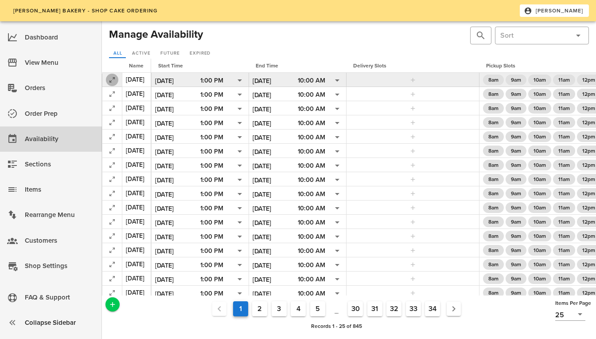
click at [110, 80] on icon "button" at bounding box center [112, 79] width 11 height 11
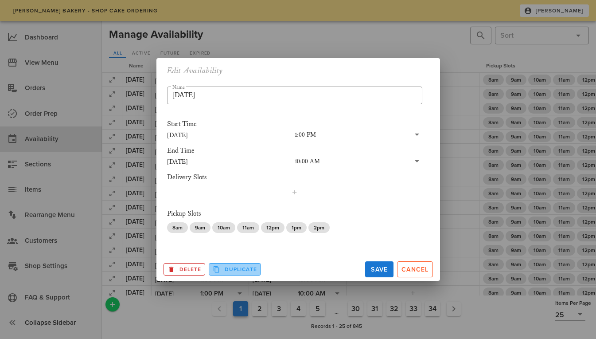
click at [224, 270] on span "Duplicate" at bounding box center [235, 269] width 44 height 8
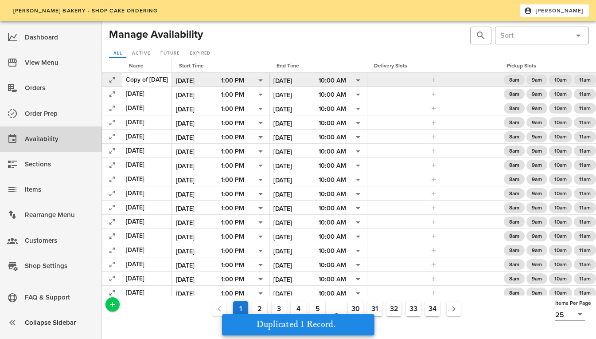
click at [146, 76] on div "Copy of [DATE]" at bounding box center [147, 79] width 42 height 9
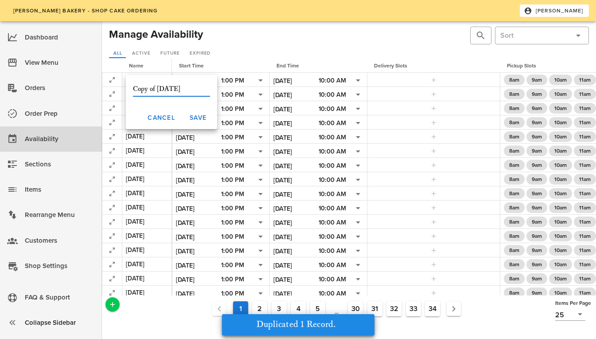
click at [187, 86] on input "Copy of [DATE]" at bounding box center [171, 89] width 77 height 14
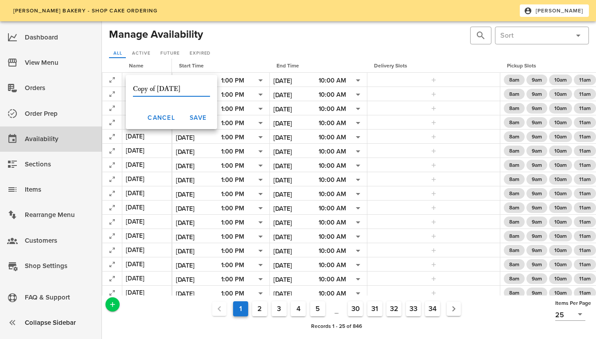
click at [158, 90] on input "Copy of [DATE]" at bounding box center [171, 89] width 77 height 14
type input "[DATE]"
click at [189, 114] on span "Save" at bounding box center [197, 118] width 17 height 8
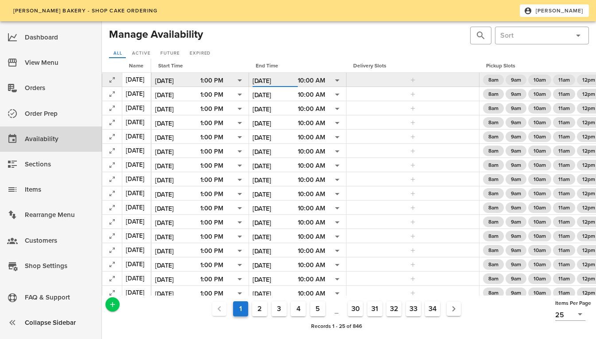
click at [287, 78] on input "[DATE]" at bounding box center [275, 81] width 45 height 12
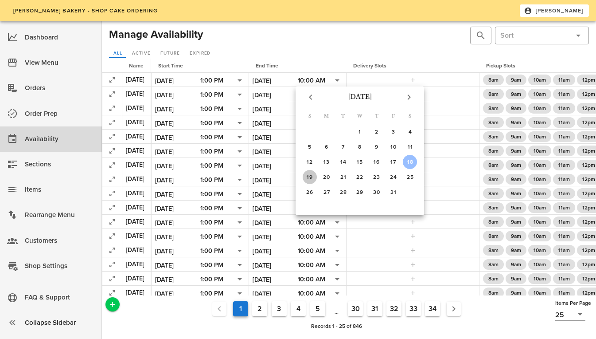
click at [308, 174] on div "19" at bounding box center [310, 177] width 14 height 6
type input "[DATE]"
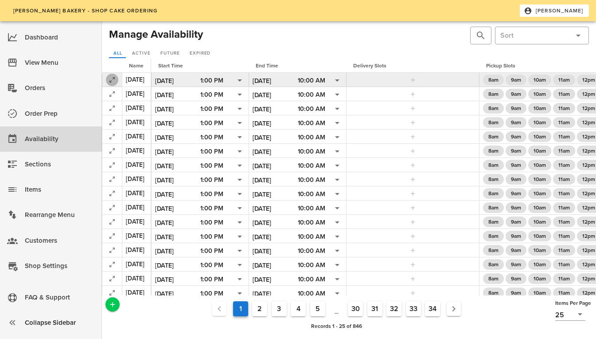
click at [109, 82] on icon "button" at bounding box center [112, 79] width 11 height 11
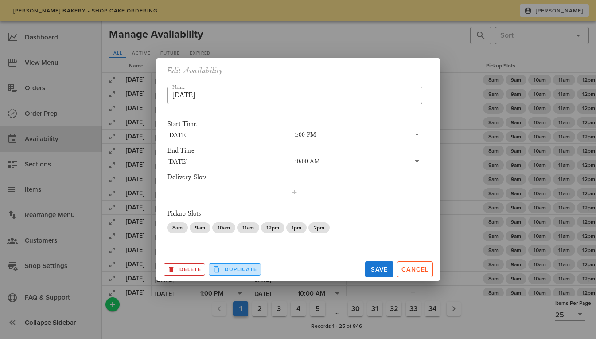
click at [223, 270] on span "Duplicate" at bounding box center [235, 269] width 44 height 8
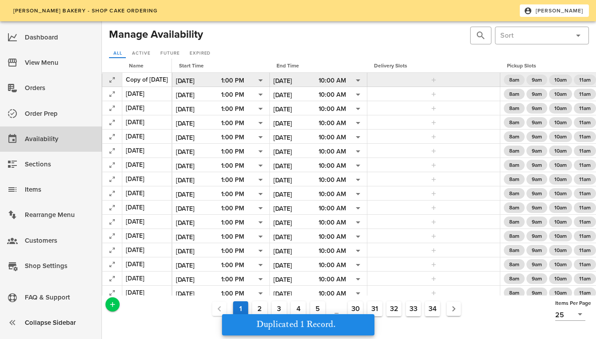
click at [168, 80] on div "Copy of [DATE]" at bounding box center [147, 79] width 42 height 9
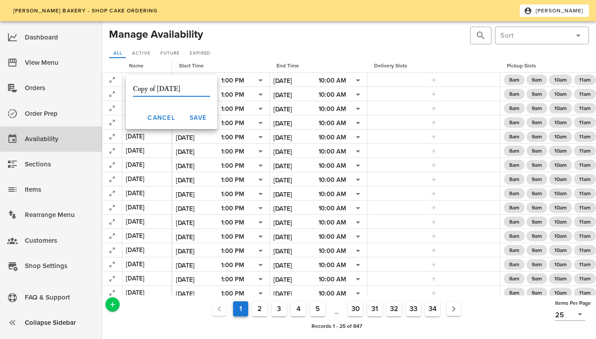
click at [157, 90] on input "Copy of [DATE]" at bounding box center [171, 89] width 77 height 14
type input "[DATE]"
click at [199, 117] on button "Save" at bounding box center [197, 118] width 31 height 16
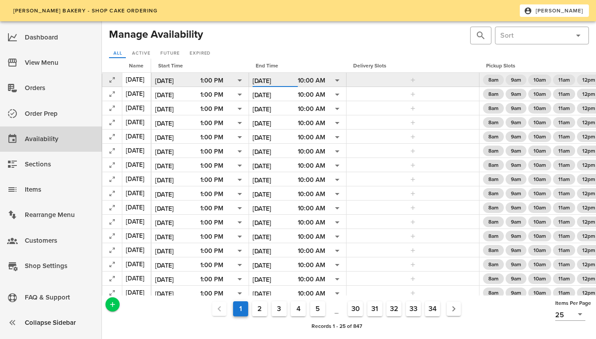
click at [297, 78] on input "[DATE]" at bounding box center [275, 81] width 45 height 12
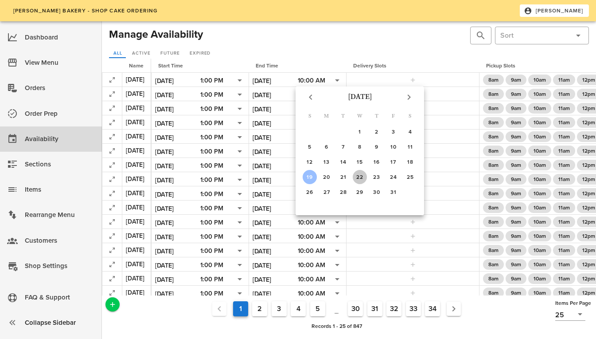
click at [362, 176] on div "22" at bounding box center [360, 177] width 14 height 6
type input "[DATE]"
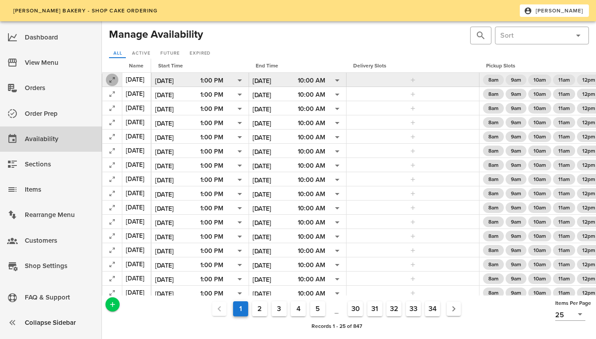
click at [110, 79] on icon "button" at bounding box center [112, 79] width 11 height 11
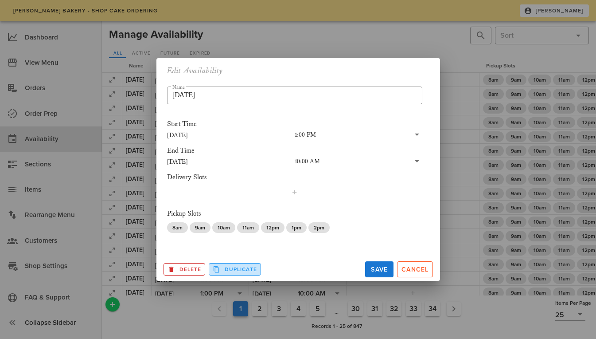
click at [233, 270] on span "Duplicate" at bounding box center [235, 269] width 44 height 8
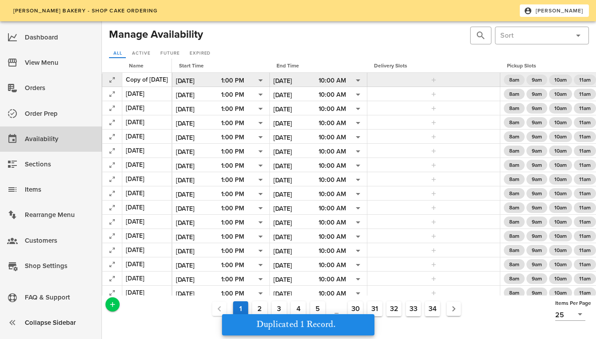
click at [165, 76] on div "Copy of [DATE]" at bounding box center [147, 79] width 42 height 9
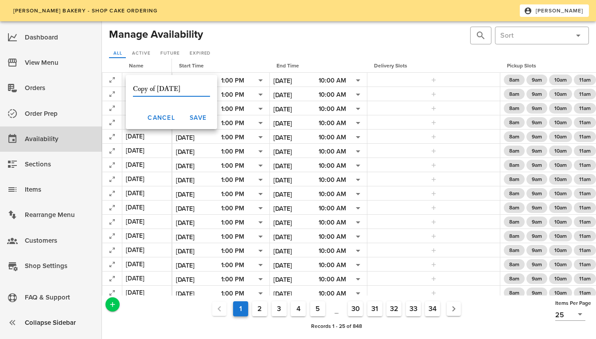
click at [158, 86] on input "Copy of [DATE]" at bounding box center [171, 89] width 77 height 14
type input "[DATE]"
click at [189, 114] on span "Save" at bounding box center [197, 118] width 17 height 8
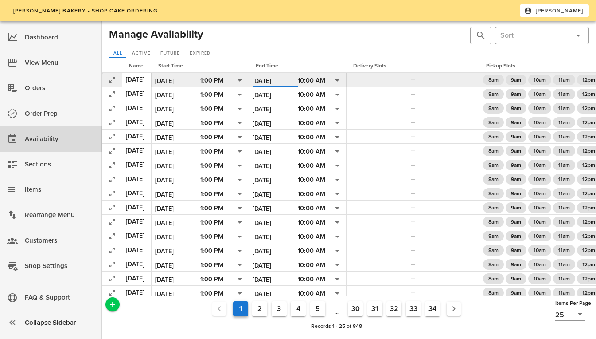
click at [285, 79] on input "[DATE]" at bounding box center [275, 81] width 45 height 12
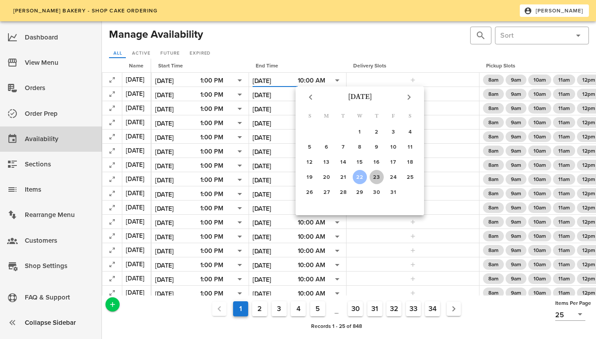
click at [378, 174] on div "23" at bounding box center [377, 177] width 14 height 6
type input "[DATE]"
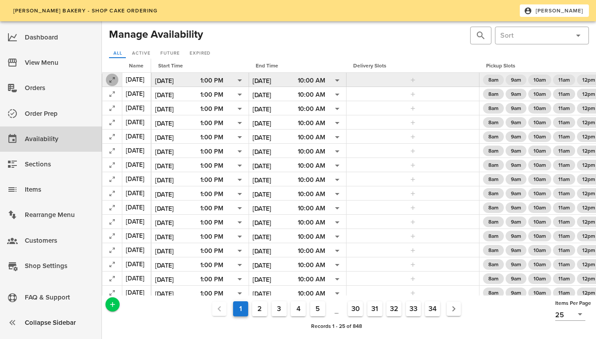
click at [117, 80] on icon "button" at bounding box center [112, 79] width 11 height 11
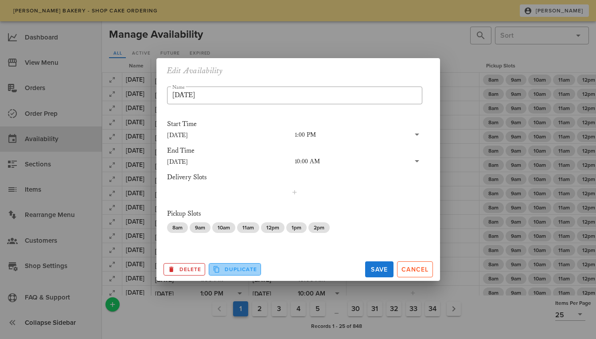
click at [219, 267] on icon "Duplicate Record" at bounding box center [217, 269] width 8 height 8
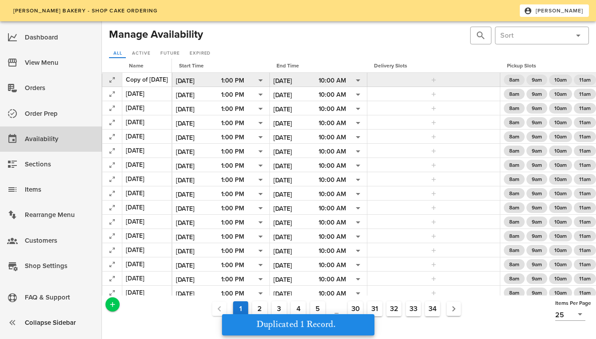
click at [161, 76] on div "Copy of [DATE]" at bounding box center [147, 79] width 42 height 9
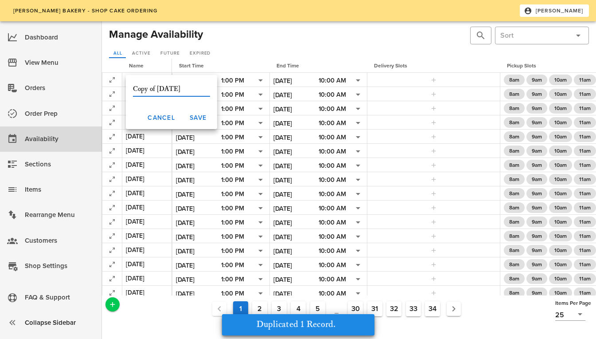
click at [189, 89] on input "Copy of [DATE]" at bounding box center [171, 89] width 77 height 14
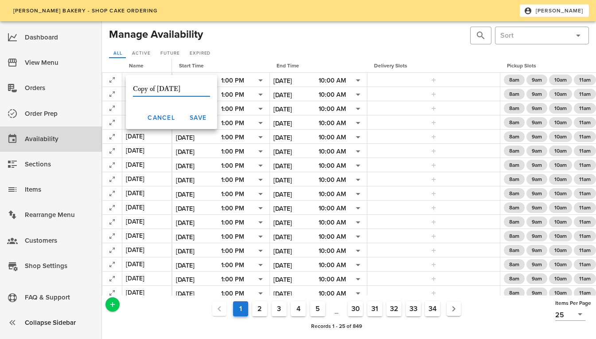
click at [159, 88] on input "Copy of [DATE]" at bounding box center [171, 89] width 77 height 14
type input "[DATE]"
click at [189, 118] on span "Save" at bounding box center [197, 118] width 17 height 8
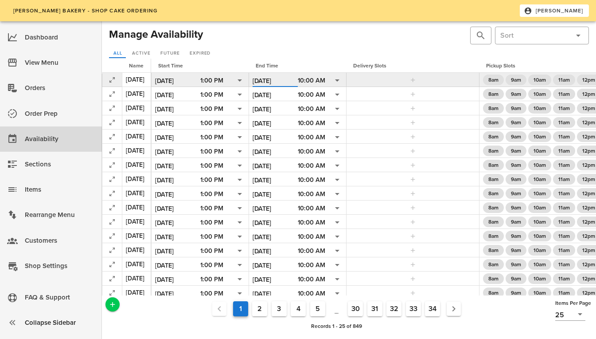
click at [293, 82] on input "[DATE]" at bounding box center [275, 81] width 45 height 12
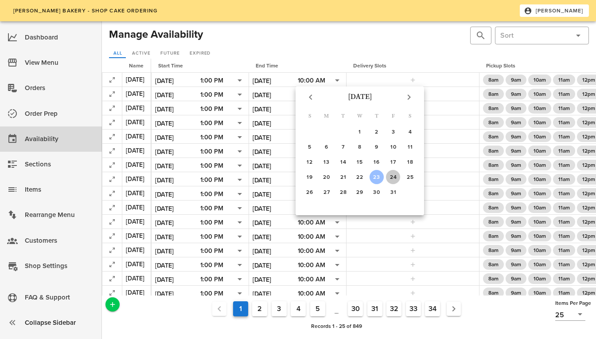
click at [390, 176] on div "24" at bounding box center [393, 177] width 14 height 6
type input "[DATE]"
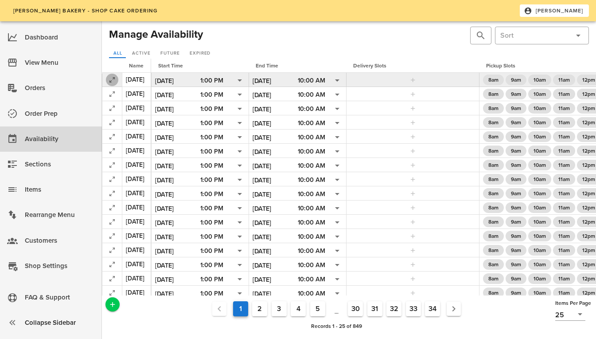
click at [114, 77] on icon "button" at bounding box center [112, 79] width 11 height 11
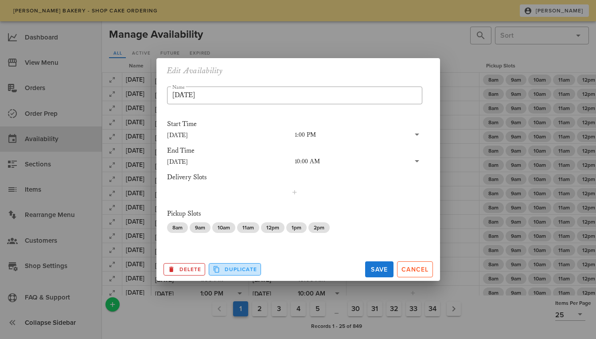
click at [234, 265] on button "Duplicate" at bounding box center [235, 269] width 52 height 12
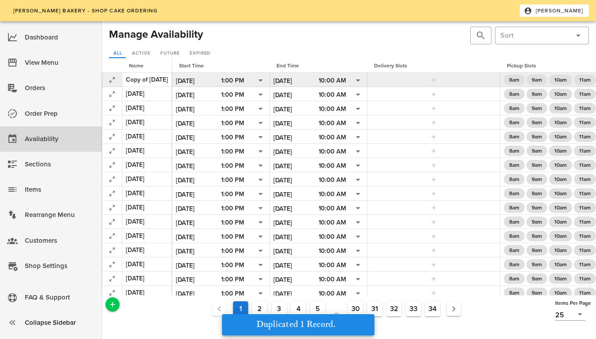
click at [144, 77] on div "Copy of [DATE]" at bounding box center [147, 79] width 42 height 9
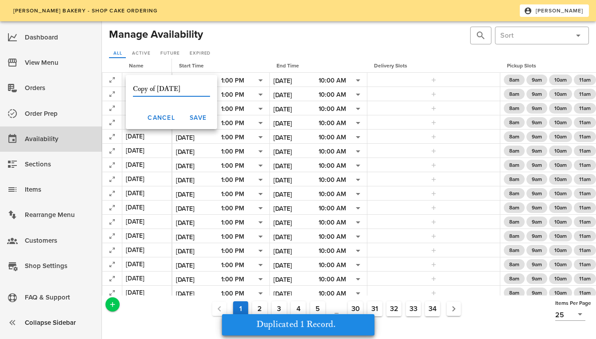
click at [188, 90] on input "Copy of [DATE]" at bounding box center [171, 89] width 77 height 14
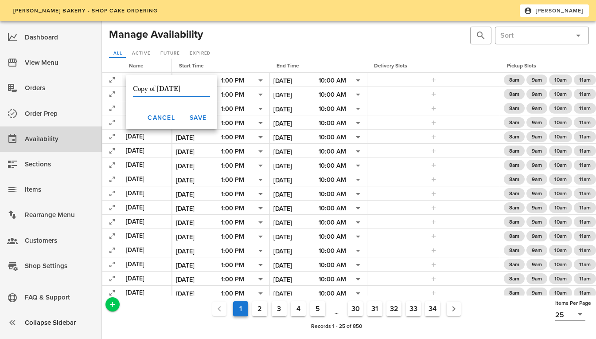
click at [155, 90] on input "Copy of [DATE]" at bounding box center [171, 89] width 77 height 14
type input "[DATE]"
click at [196, 113] on button "Save" at bounding box center [197, 118] width 31 height 16
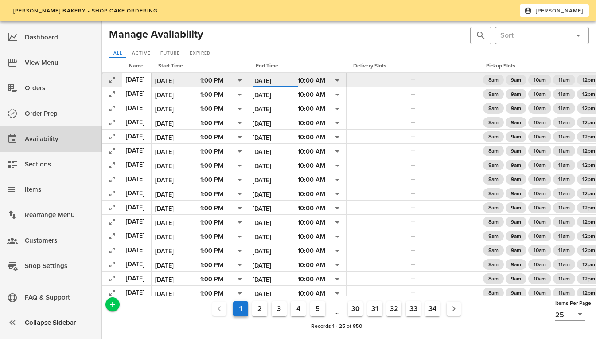
click at [298, 77] on input "[DATE]" at bounding box center [275, 81] width 45 height 12
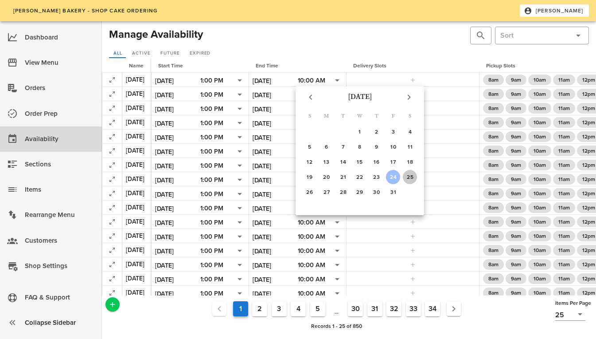
click at [411, 177] on div "25" at bounding box center [410, 177] width 14 height 6
type input "[DATE]"
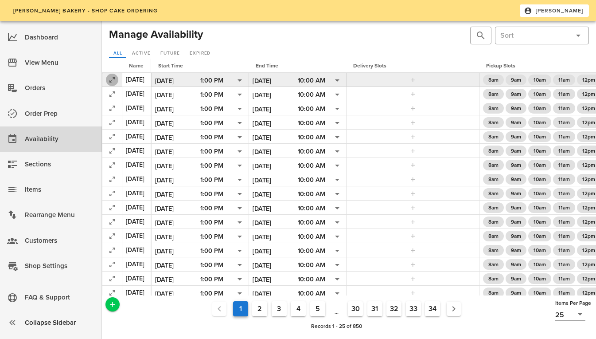
click at [112, 81] on icon "button" at bounding box center [112, 79] width 11 height 11
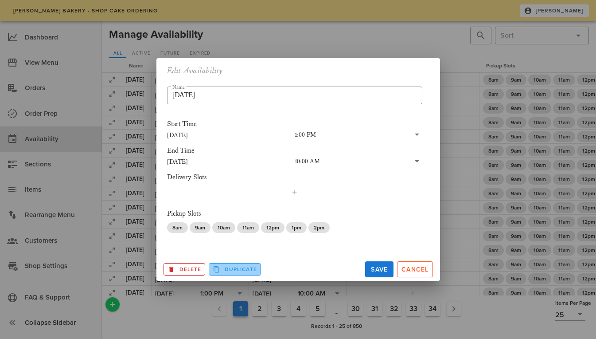
click at [237, 269] on span "Duplicate" at bounding box center [235, 269] width 44 height 8
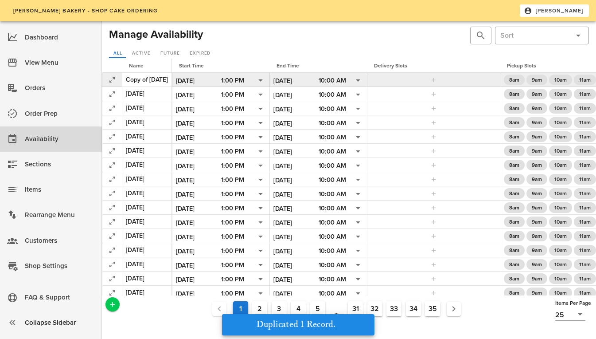
click at [168, 78] on div "Copy of [DATE]" at bounding box center [147, 79] width 42 height 9
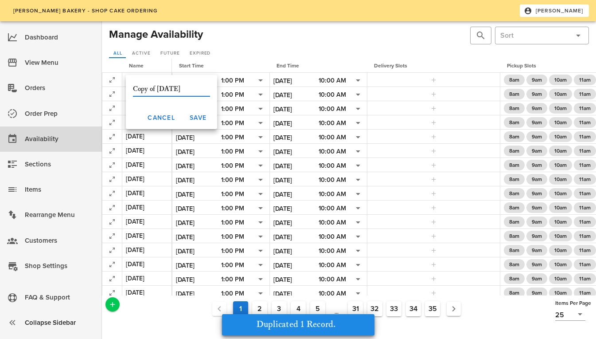
click at [187, 89] on input "Copy of [DATE]" at bounding box center [171, 89] width 77 height 14
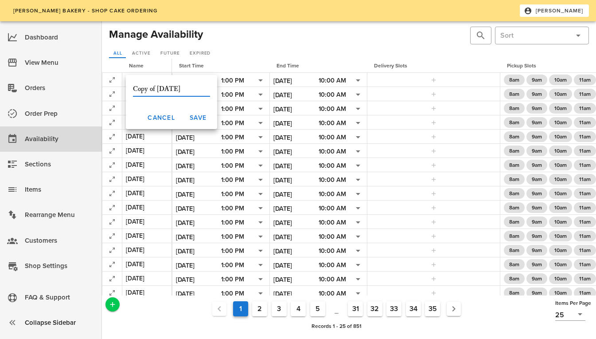
click at [157, 88] on input "Copy of [DATE]" at bounding box center [171, 89] width 77 height 14
type input "[DATE]"
click at [189, 119] on span "Save" at bounding box center [197, 118] width 17 height 8
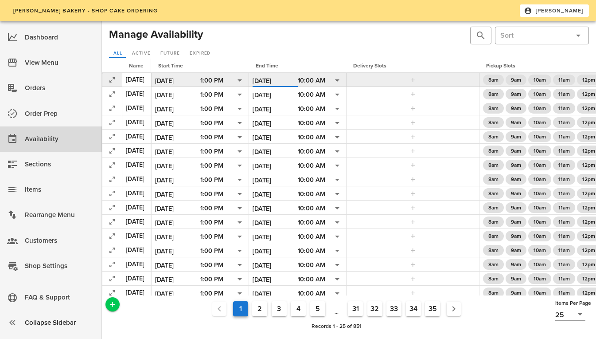
click at [296, 81] on input "[DATE]" at bounding box center [275, 81] width 45 height 12
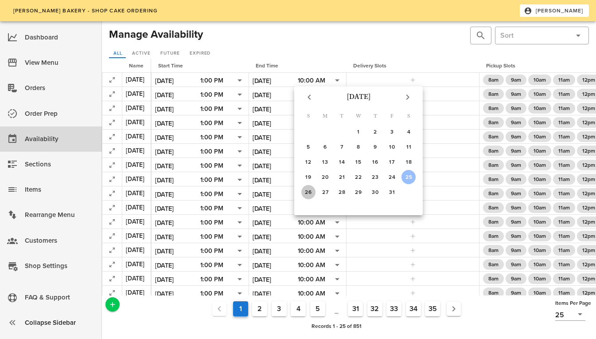
click at [306, 192] on div "26" at bounding box center [308, 192] width 14 height 6
type input "[DATE]"
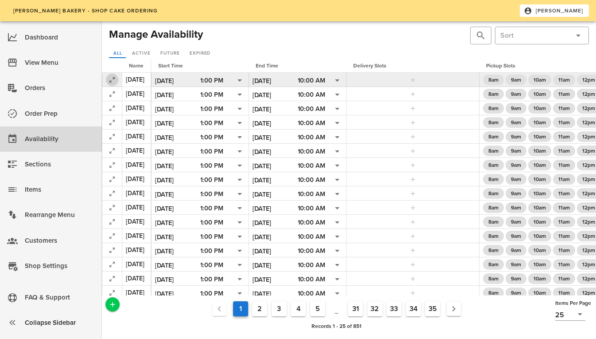
click at [109, 77] on icon "button" at bounding box center [112, 79] width 11 height 11
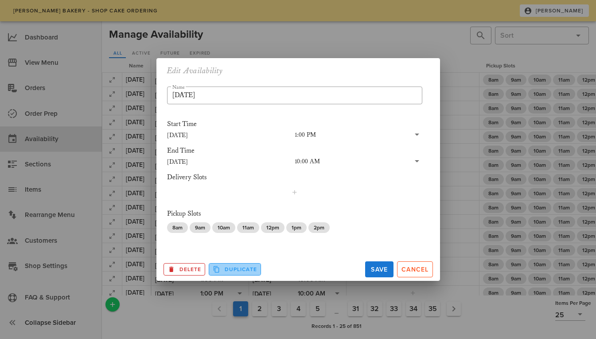
click at [224, 269] on span "Duplicate" at bounding box center [235, 269] width 44 height 8
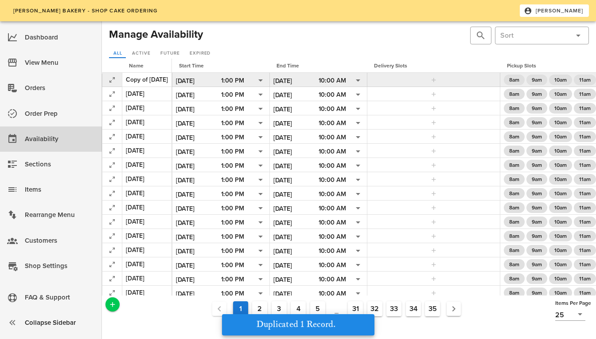
click at [151, 80] on div "Copy of [DATE]" at bounding box center [147, 79] width 42 height 9
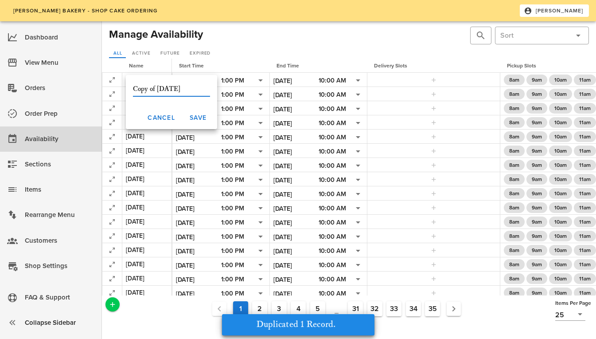
click at [188, 88] on input "Copy of [DATE]" at bounding box center [171, 89] width 77 height 14
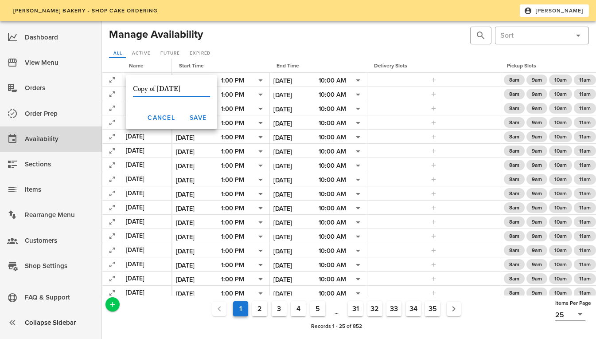
click at [157, 86] on input "Copy of [DATE]" at bounding box center [171, 89] width 77 height 14
type input "[DATE]"
click at [192, 119] on span "Save" at bounding box center [197, 118] width 17 height 8
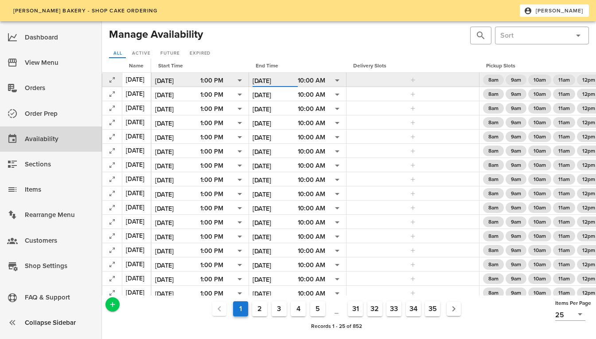
click at [287, 81] on input "[DATE]" at bounding box center [275, 81] width 45 height 12
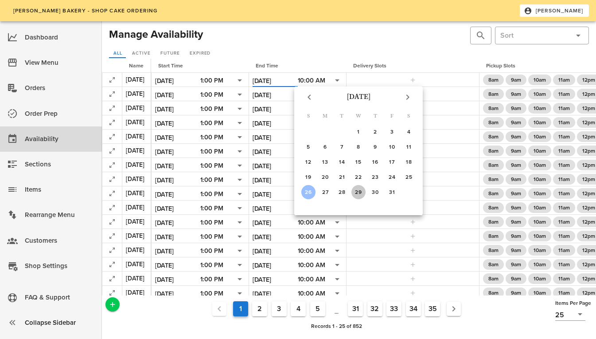
click at [361, 191] on div "29" at bounding box center [359, 192] width 14 height 6
type input "[DATE]"
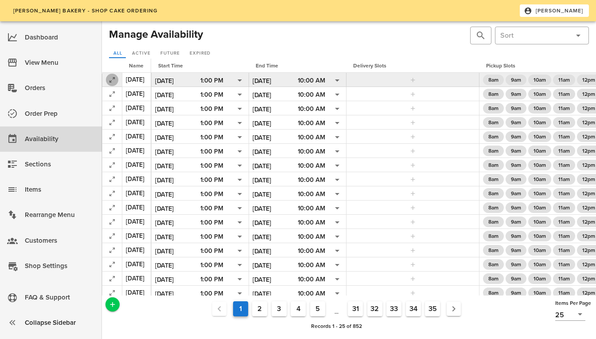
click at [114, 78] on icon "button" at bounding box center [112, 79] width 11 height 11
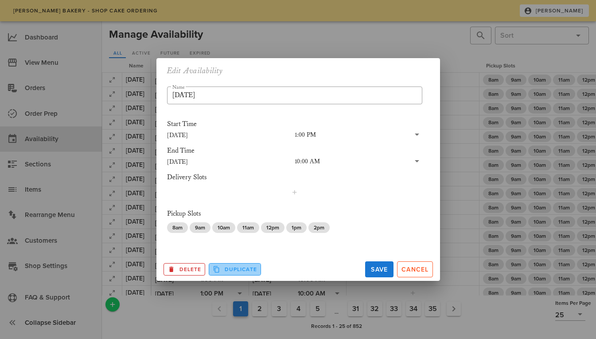
click at [234, 266] on span "Duplicate" at bounding box center [235, 269] width 44 height 8
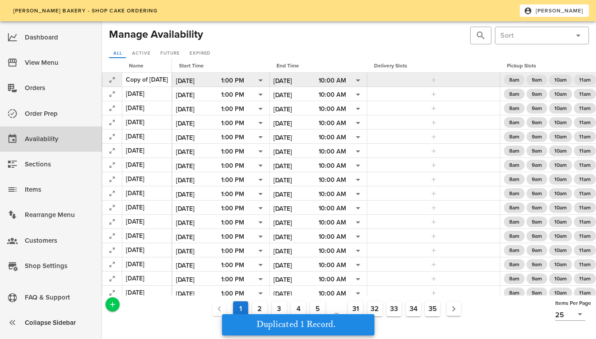
click at [168, 76] on div "Copy of [DATE]" at bounding box center [147, 79] width 42 height 9
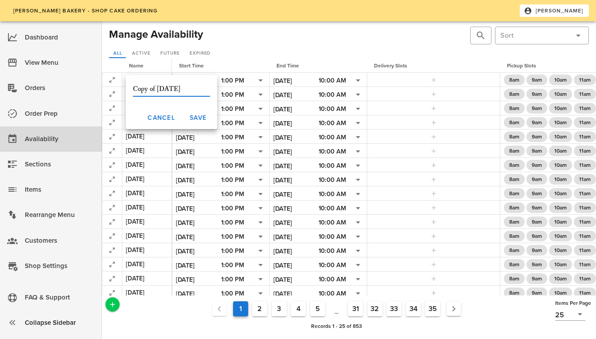
click at [159, 88] on input "Copy of [DATE]" at bounding box center [171, 89] width 77 height 14
type input "[DATE]"
click at [189, 114] on span "Save" at bounding box center [197, 118] width 17 height 8
